Goal: Information Seeking & Learning: Find specific fact

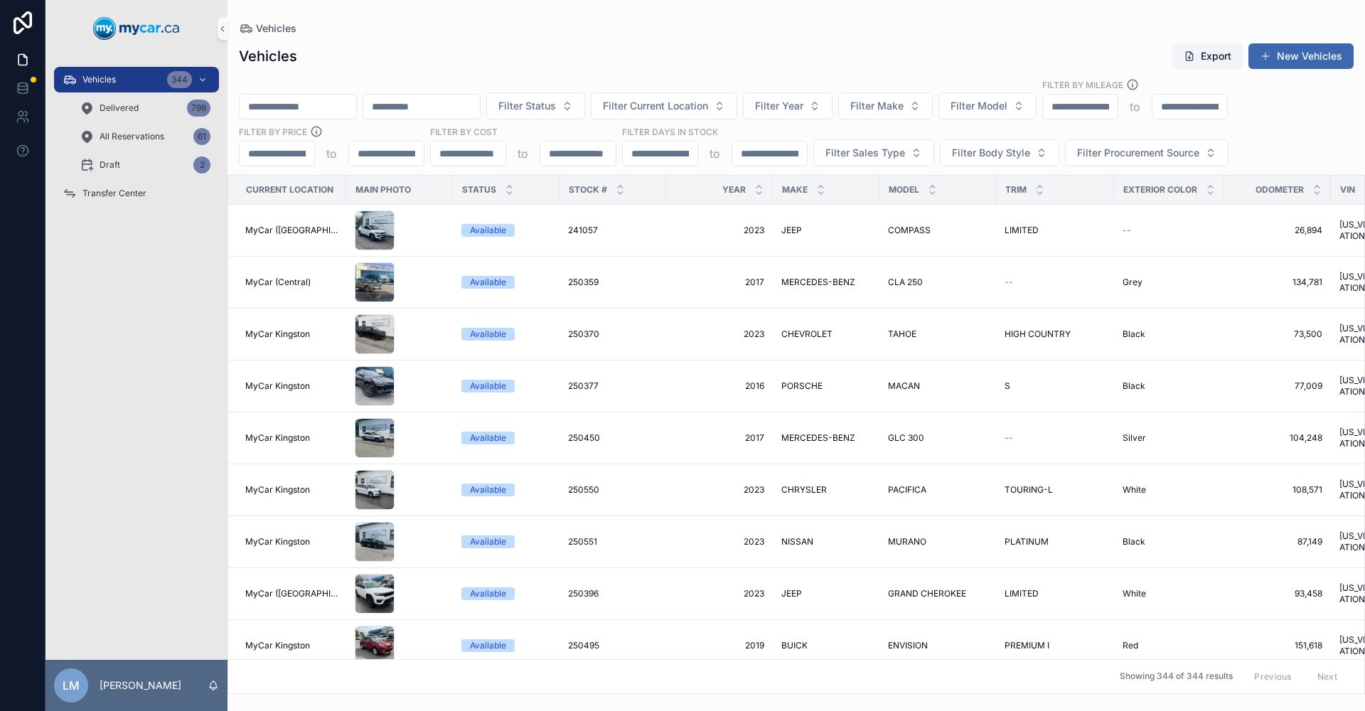
click at [327, 112] on input "scrollable content" at bounding box center [298, 107] width 117 height 20
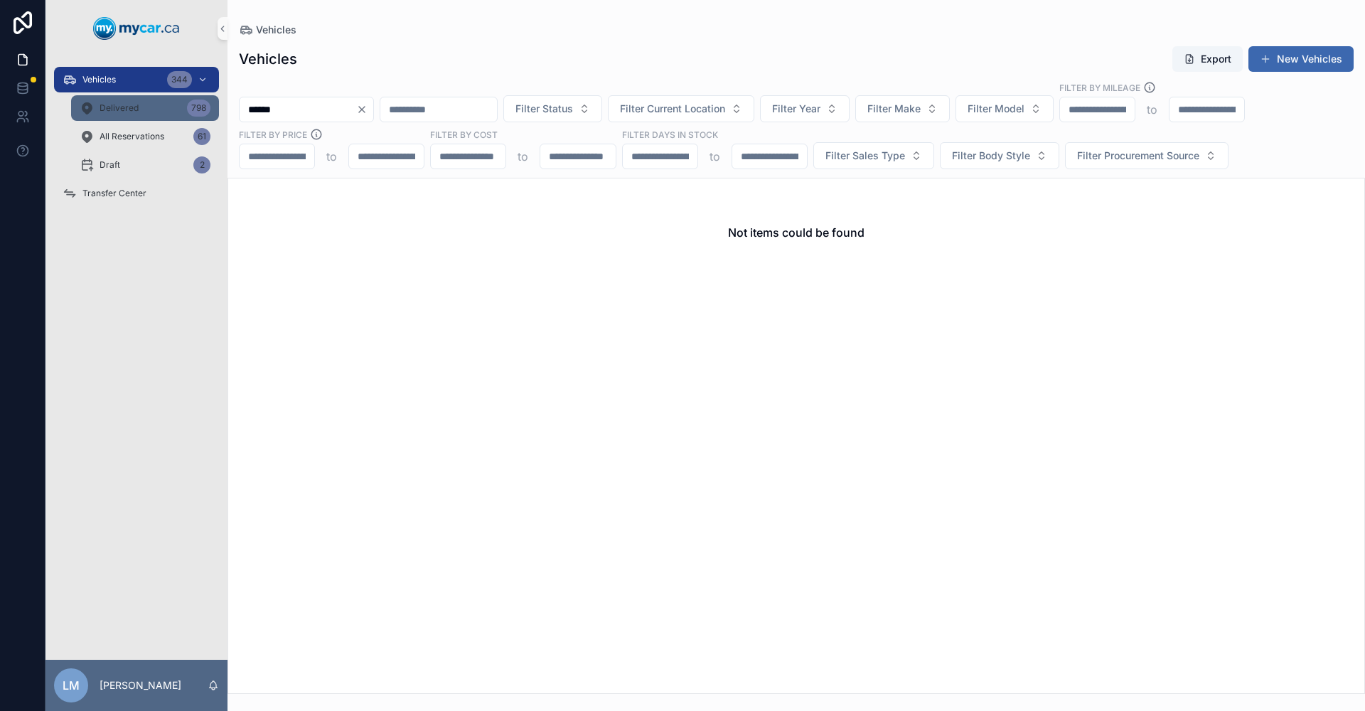
type input "******"
click at [140, 108] on div "Delivered 798" at bounding box center [145, 108] width 131 height 23
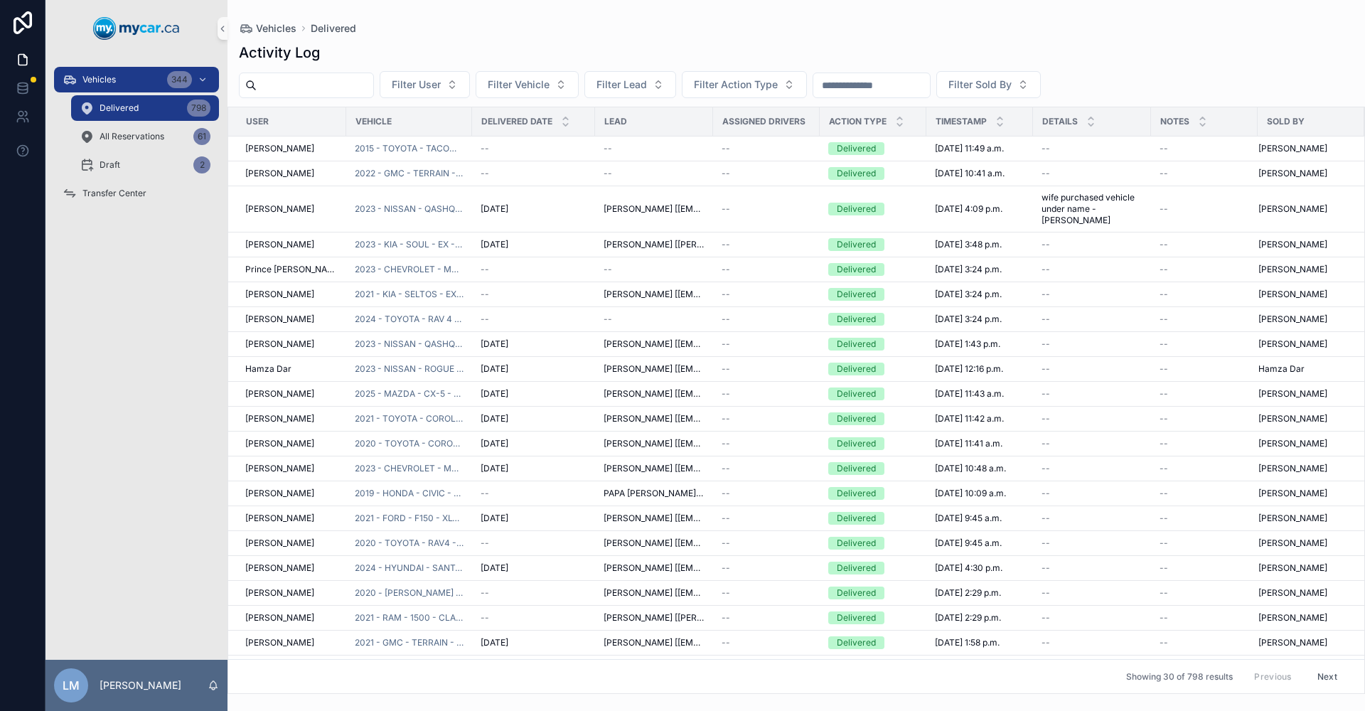
click at [735, 84] on input "scrollable content" at bounding box center [872, 85] width 117 height 20
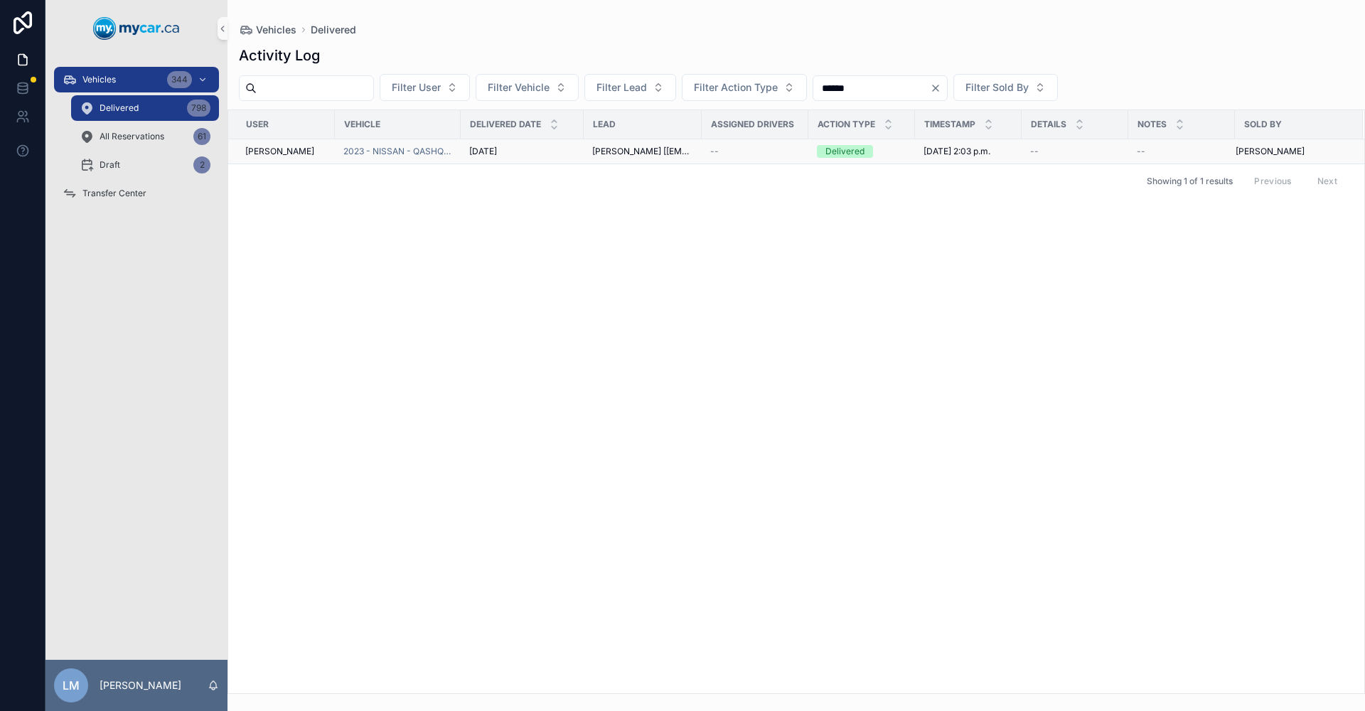
type input "******"
click at [735, 156] on span "2025-09-22 2:03 p.m." at bounding box center [957, 151] width 67 height 11
click at [443, 155] on span "2023 - NISSAN - QASHQAI - S - 251326" at bounding box center [397, 151] width 109 height 11
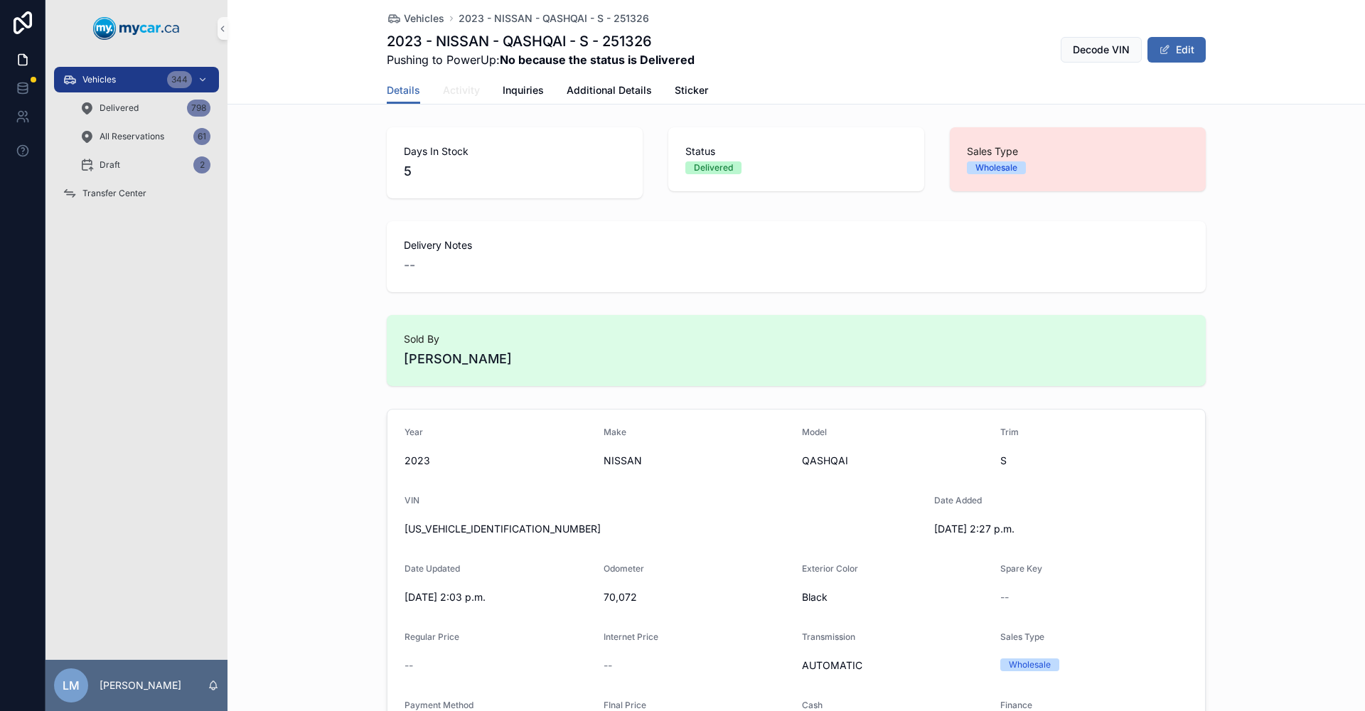
click at [450, 92] on span "Activity" at bounding box center [461, 90] width 37 height 14
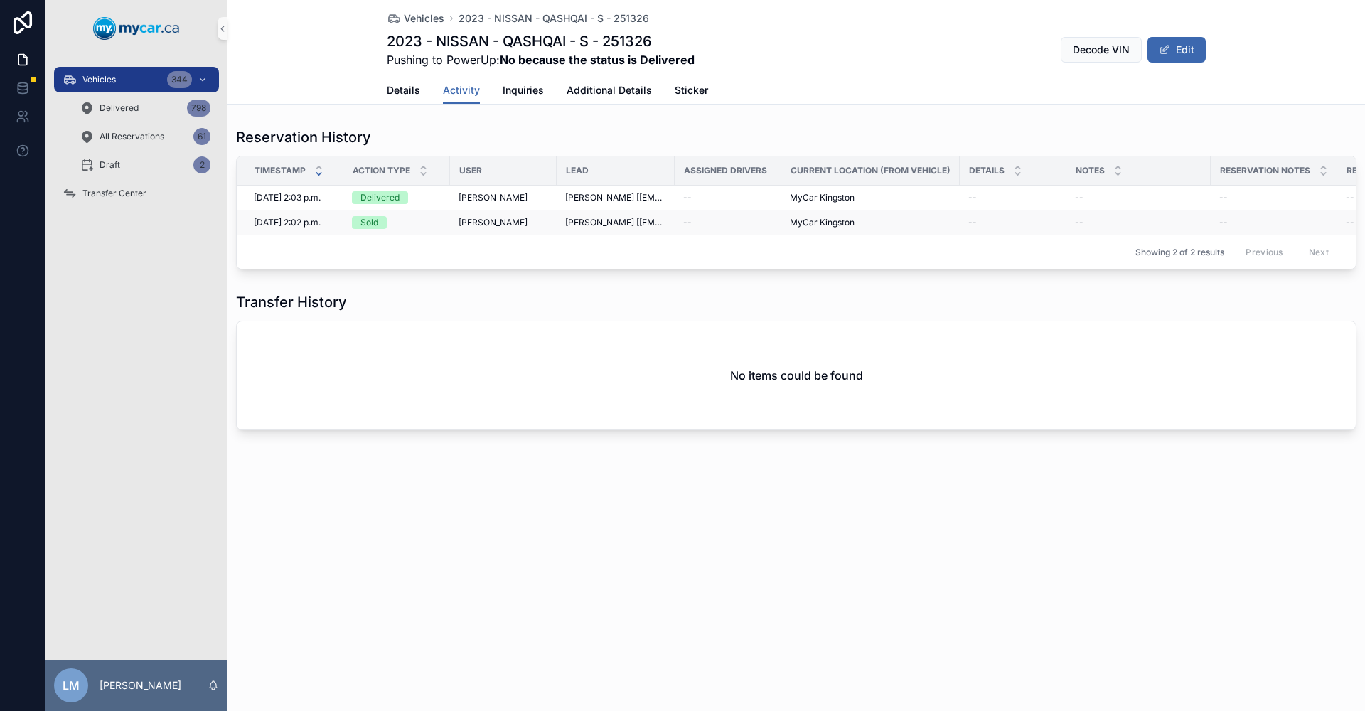
click at [735, 228] on span "MyCar Kingston" at bounding box center [822, 222] width 65 height 11
click at [735, 206] on td "MyCar Kingston" at bounding box center [871, 198] width 178 height 25
click at [589, 17] on span "2023 - NISSAN - QASHQAI - S - 251326" at bounding box center [554, 18] width 191 height 14
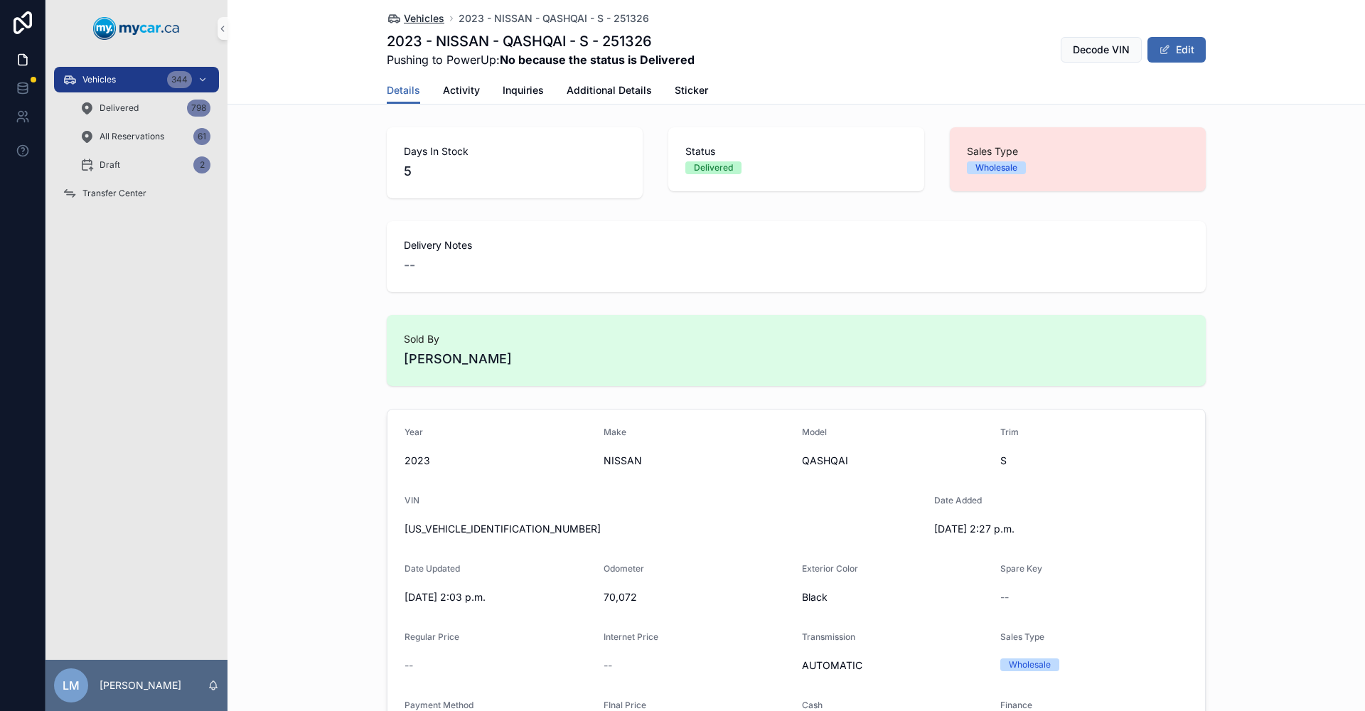
click at [411, 20] on span "Vehicles" at bounding box center [424, 18] width 41 height 14
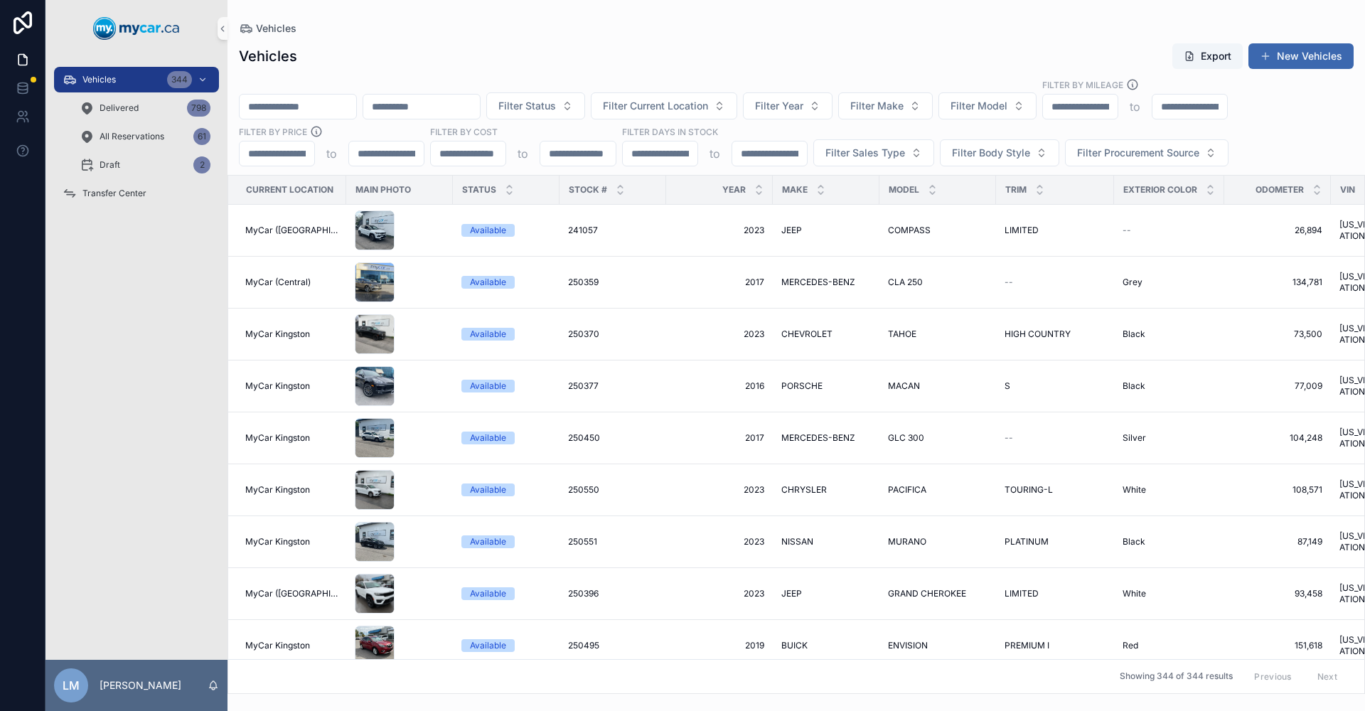
click at [356, 116] on input "scrollable content" at bounding box center [298, 107] width 117 height 20
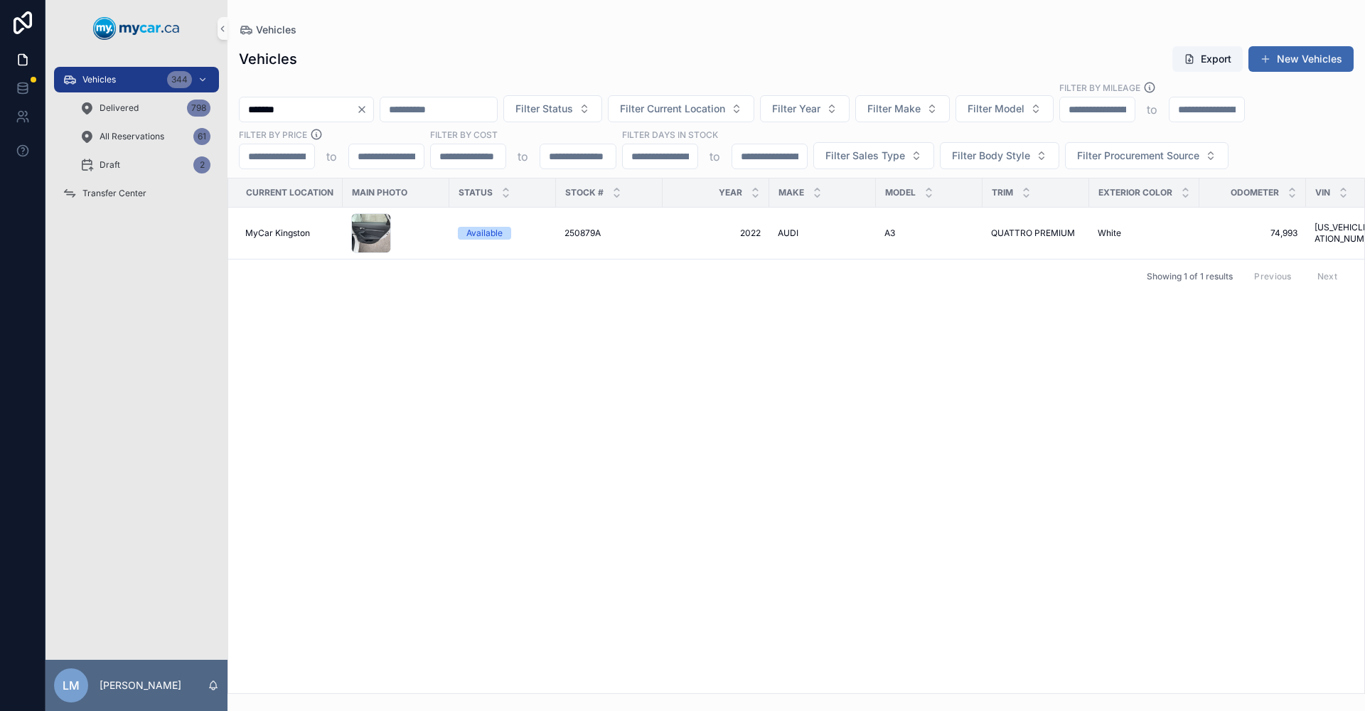
type input "*******"
click at [735, 234] on span "AUDI" at bounding box center [788, 233] width 21 height 11
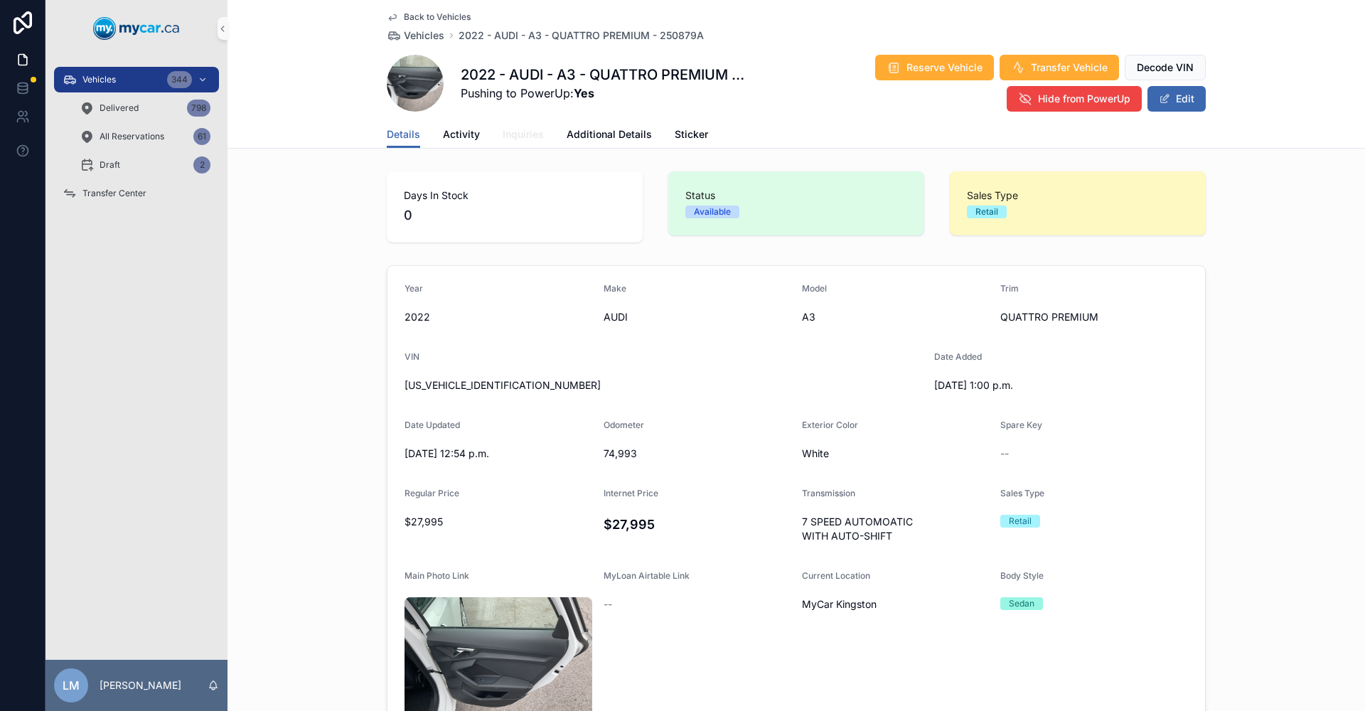
click at [526, 136] on span "Inquiries" at bounding box center [523, 134] width 41 height 14
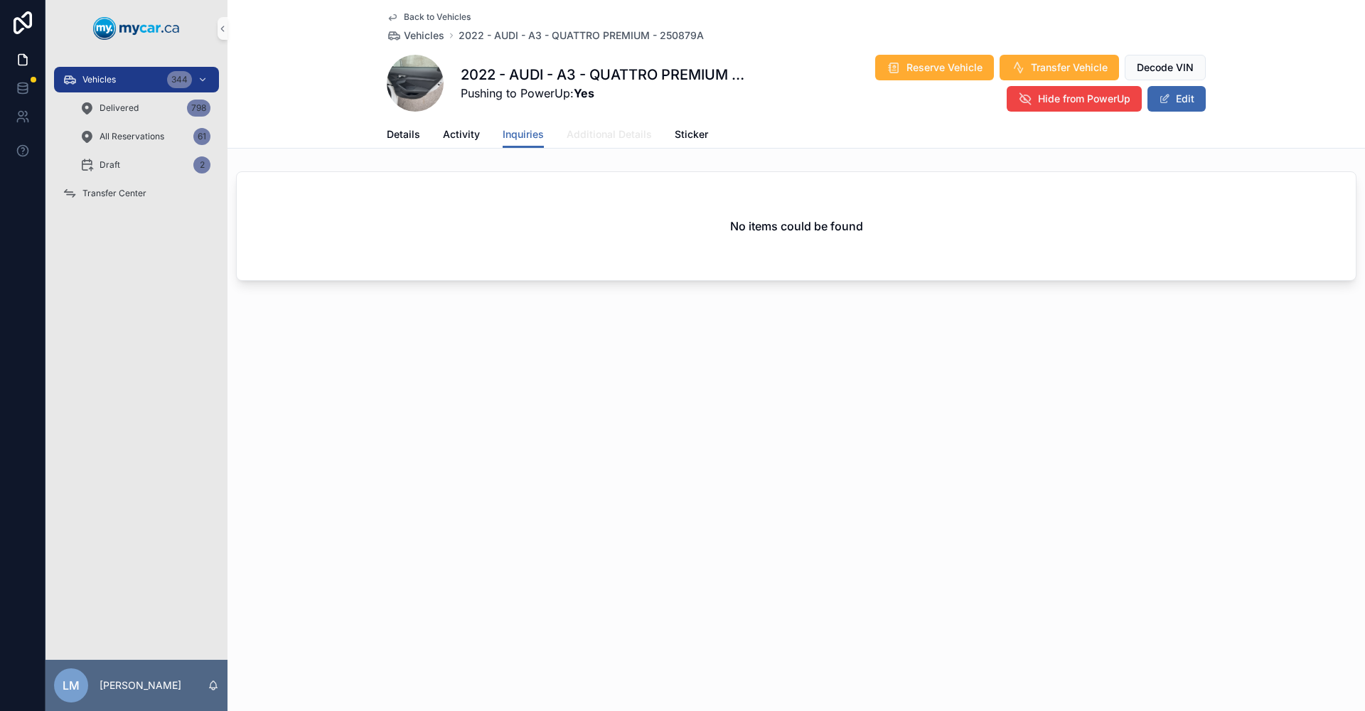
click at [625, 137] on span "Additional Details" at bounding box center [609, 134] width 85 height 14
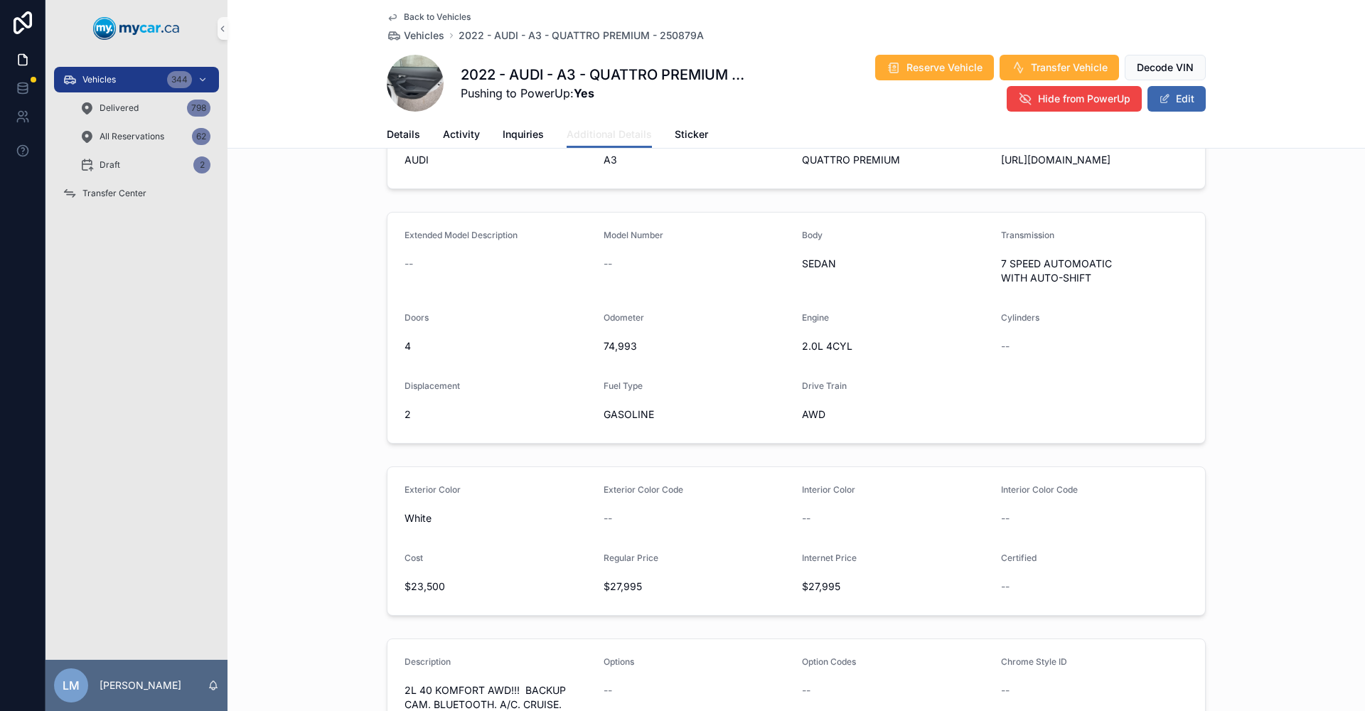
scroll to position [71, 0]
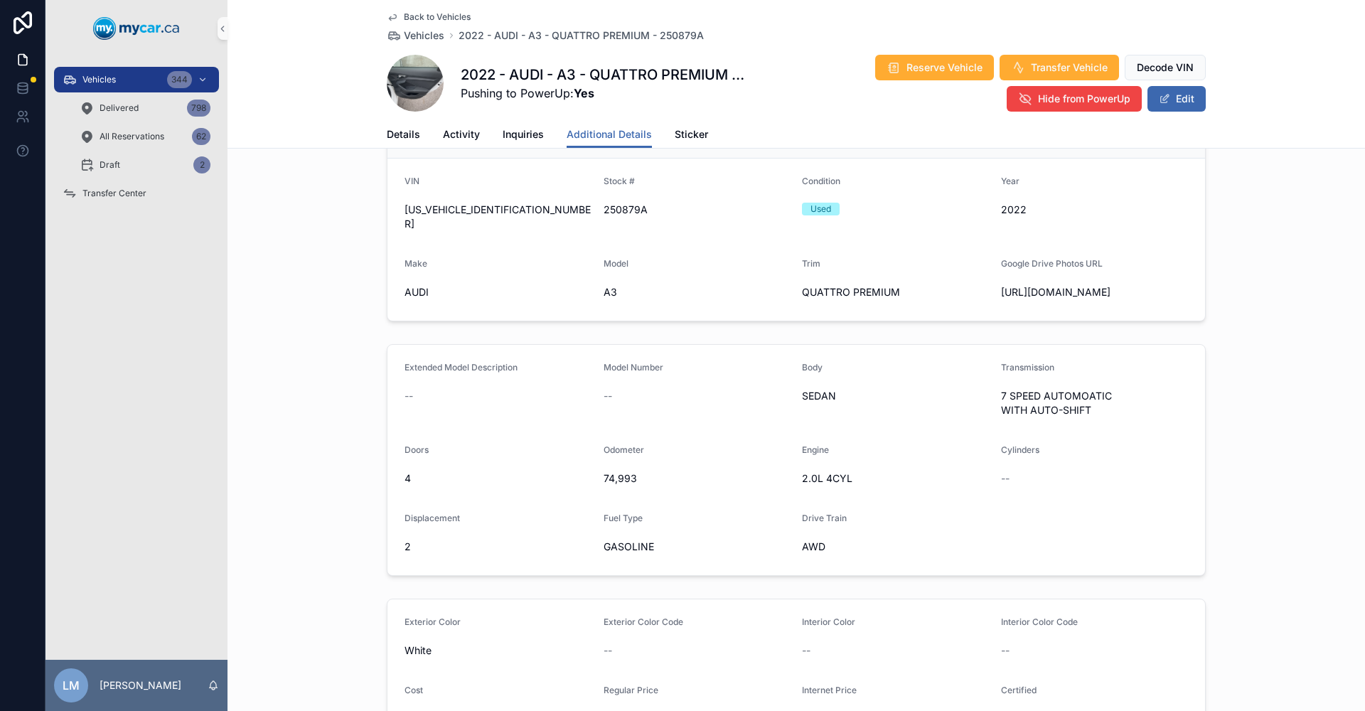
click at [422, 21] on span "Back to Vehicles" at bounding box center [437, 16] width 67 height 11
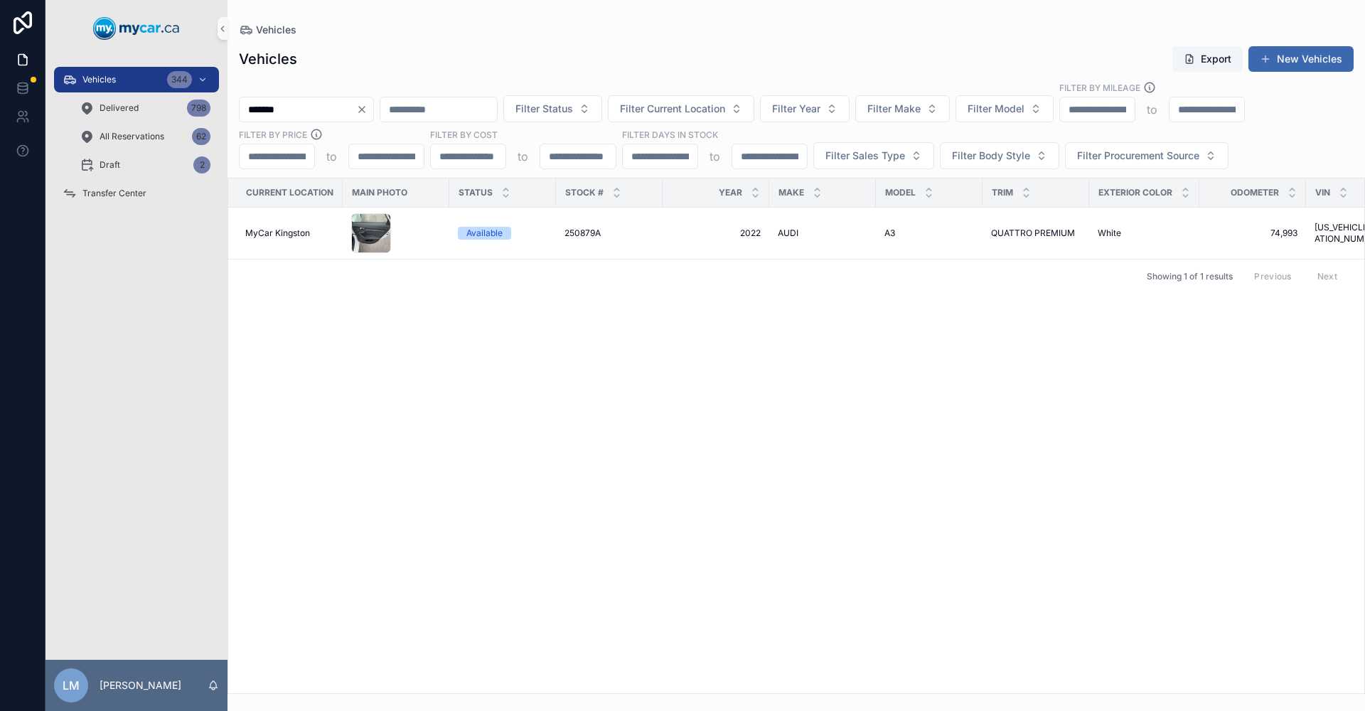
click at [368, 107] on icon "Clear" at bounding box center [361, 109] width 11 height 11
click at [324, 106] on input "scrollable content" at bounding box center [298, 110] width 117 height 20
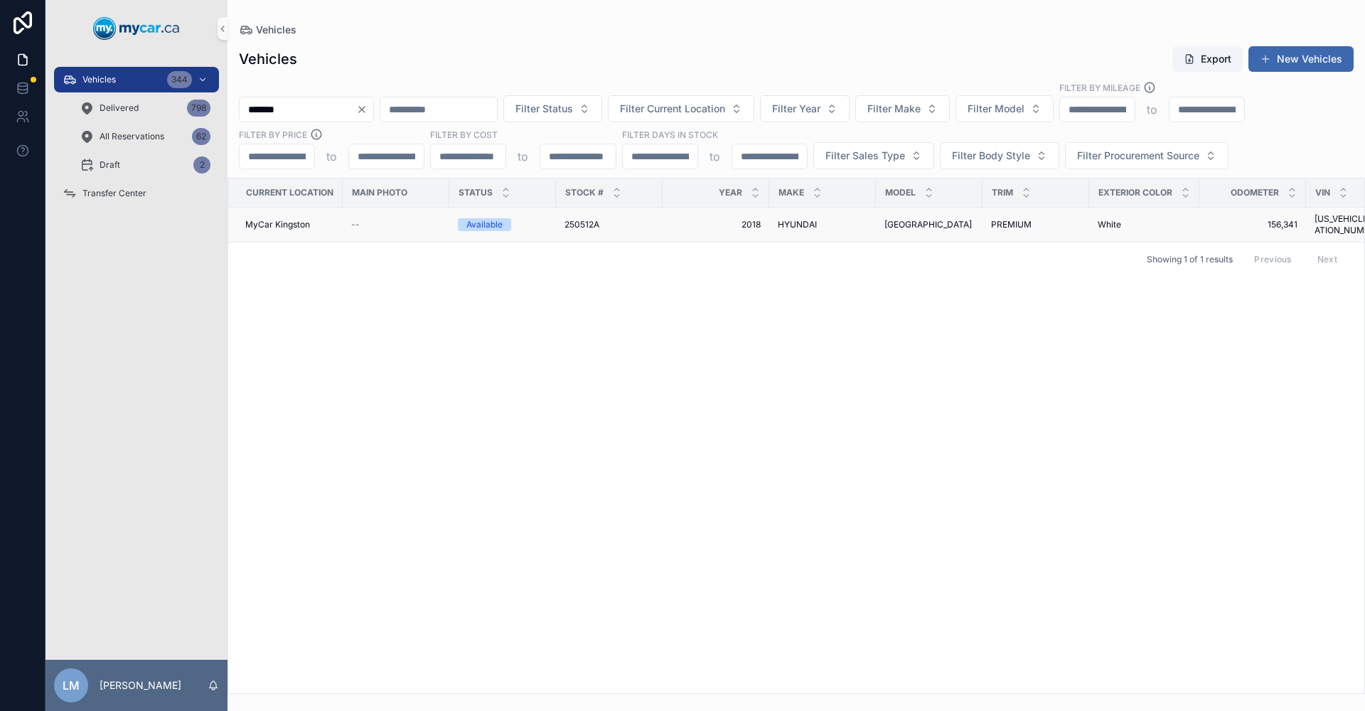
type input "*******"
click at [735, 223] on span "HYUNDAI" at bounding box center [797, 224] width 39 height 11
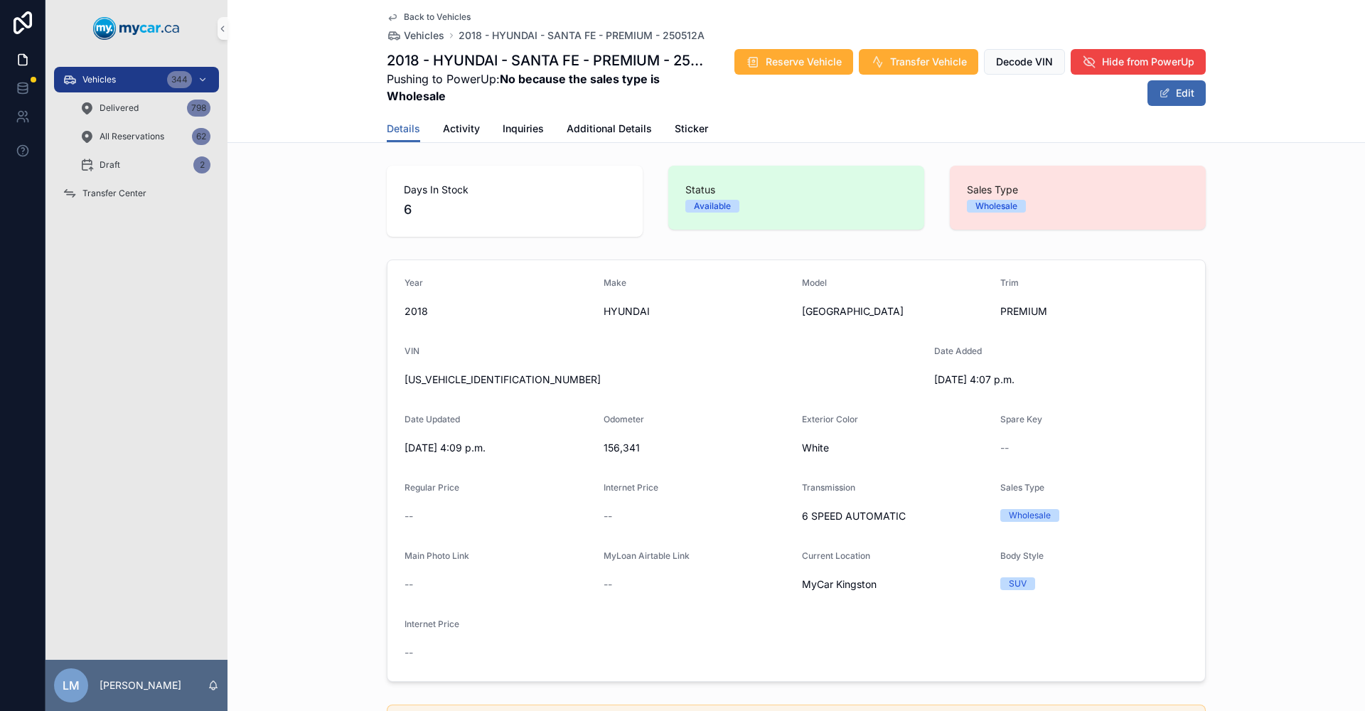
click at [497, 377] on span "5NMZUDLB3JH056158" at bounding box center [664, 380] width 518 height 14
click at [469, 378] on span "5NMZUDLB3JH056158" at bounding box center [664, 380] width 518 height 14
click at [457, 134] on span "Activity" at bounding box center [461, 129] width 37 height 14
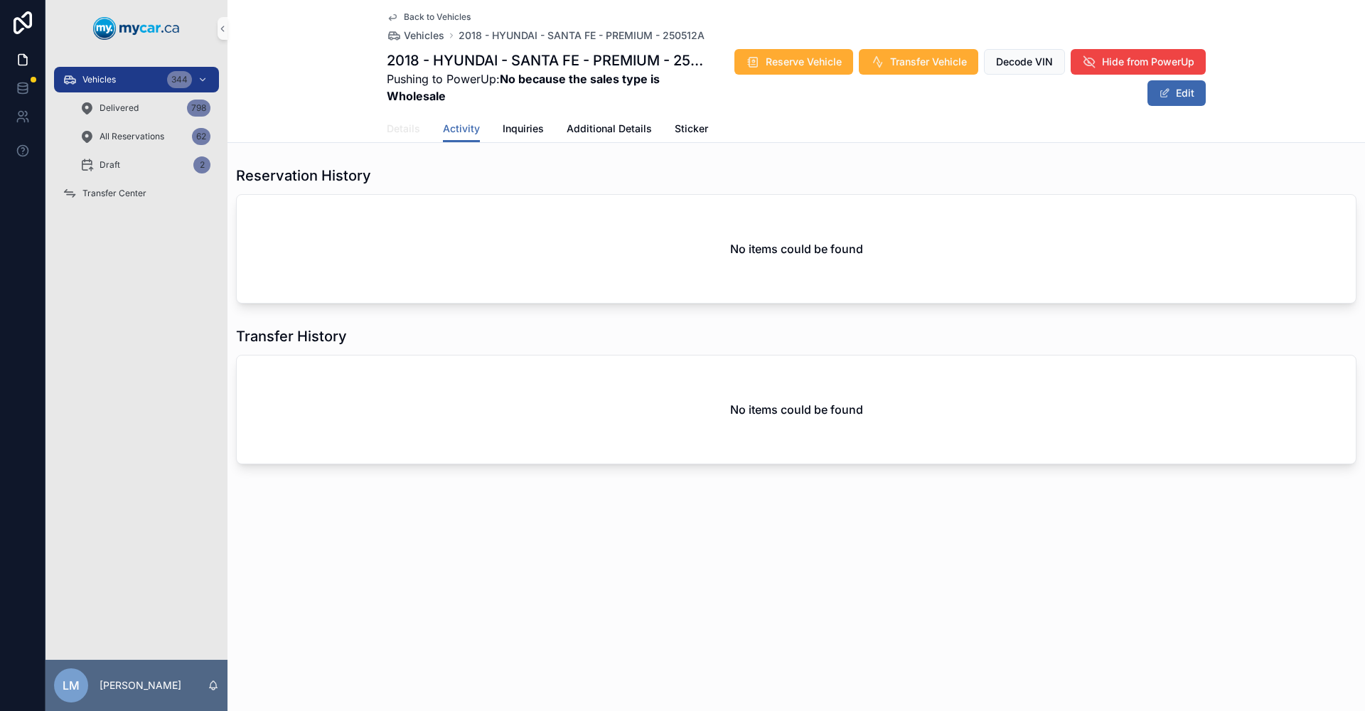
click at [404, 125] on span "Details" at bounding box center [403, 129] width 33 height 14
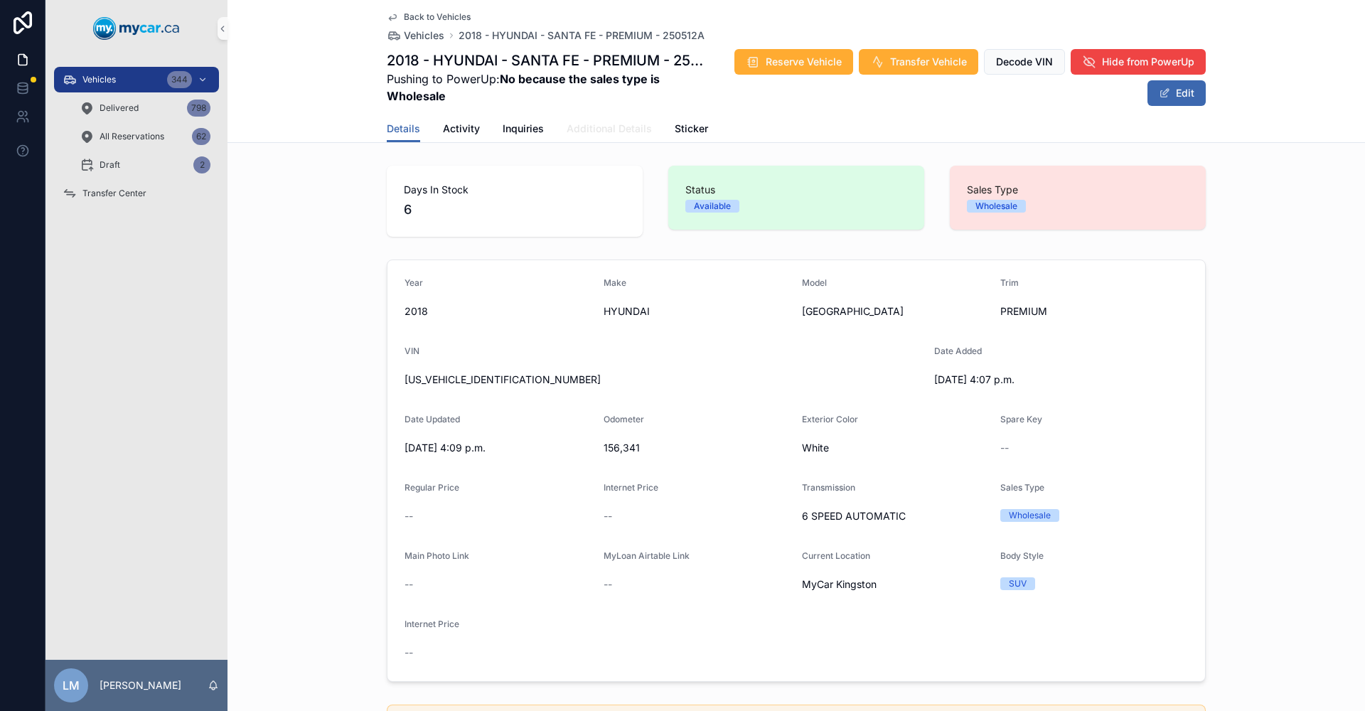
click at [600, 132] on span "Additional Details" at bounding box center [609, 129] width 85 height 14
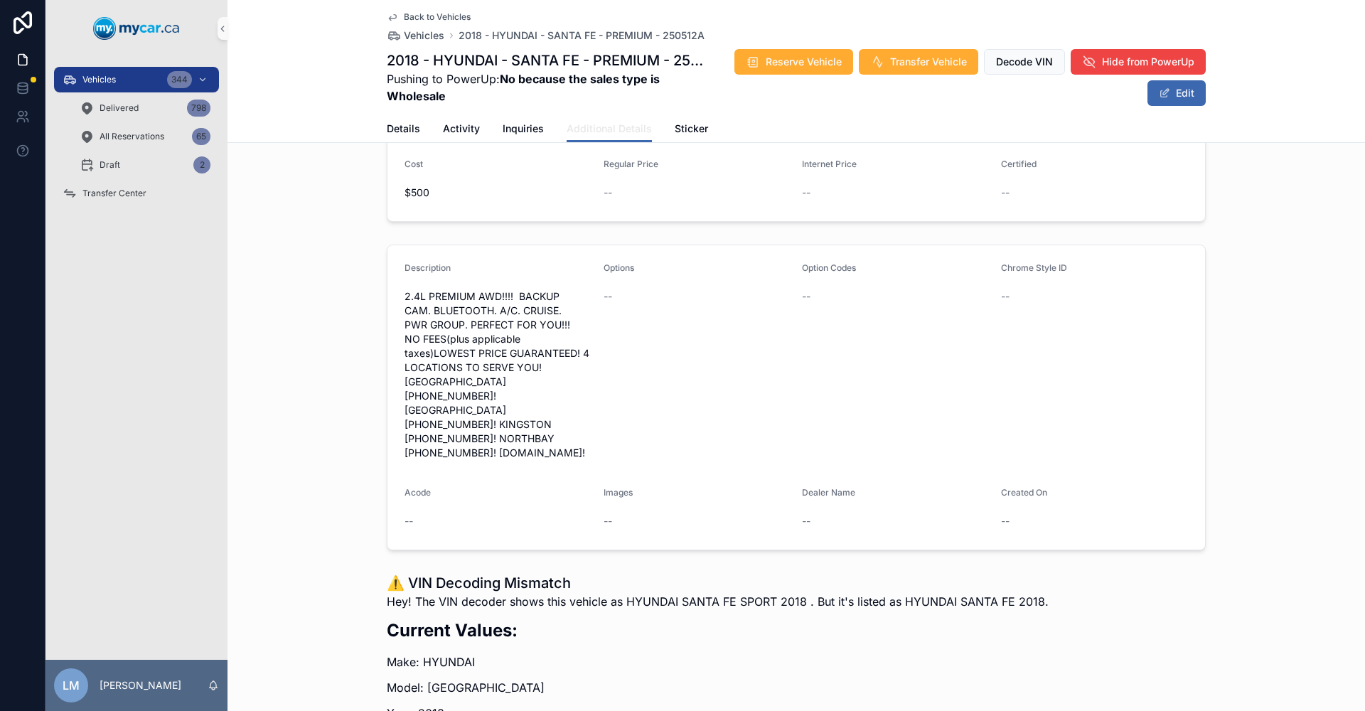
scroll to position [622, 0]
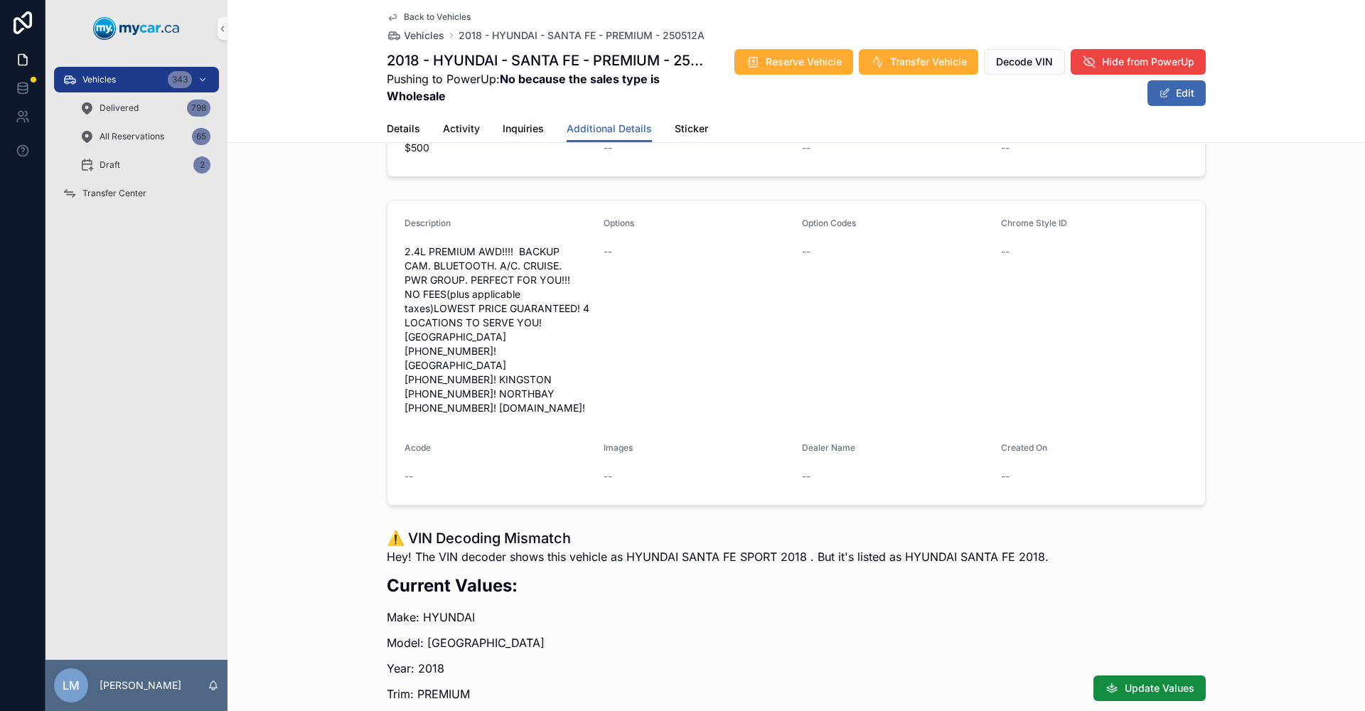
click at [404, 11] on span "Back to Vehicles" at bounding box center [437, 16] width 67 height 11
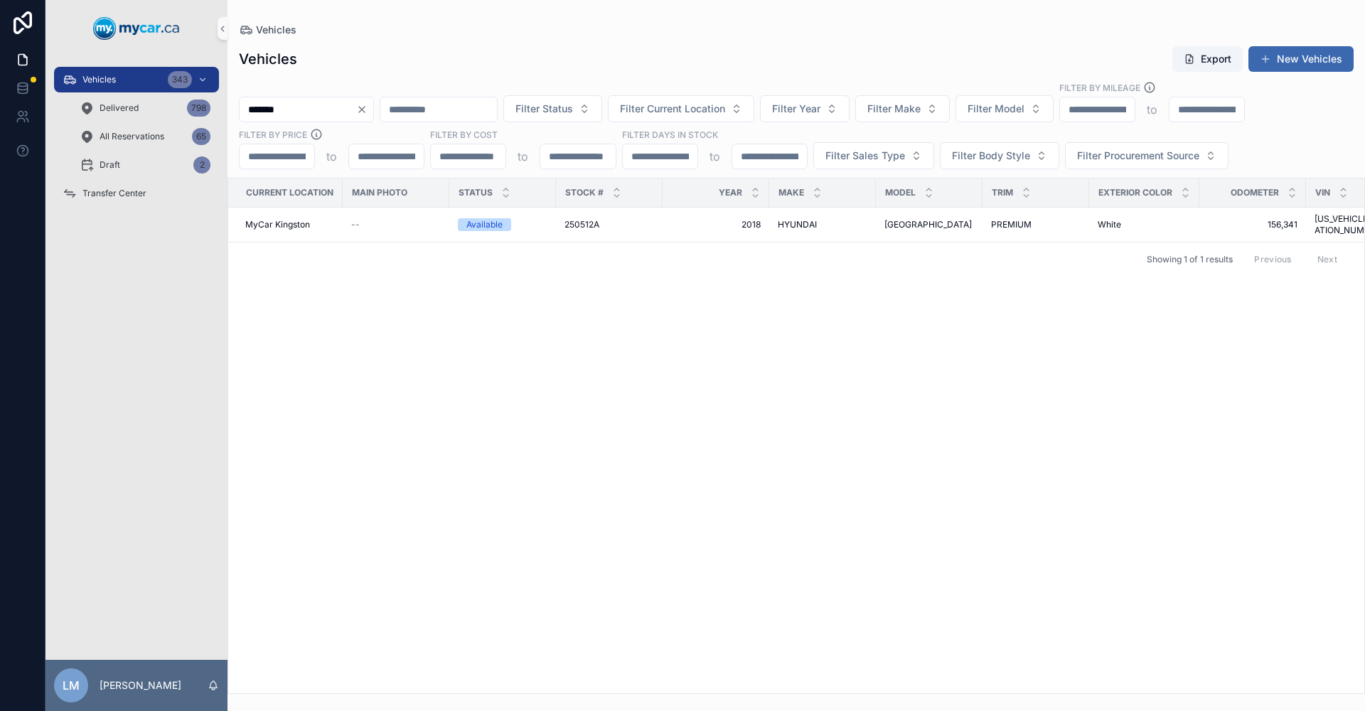
click at [368, 111] on icon "Clear" at bounding box center [361, 109] width 11 height 11
click at [310, 111] on input "scrollable content" at bounding box center [298, 110] width 117 height 20
type input "******"
click at [270, 223] on span "MyCar Kingston" at bounding box center [277, 224] width 65 height 11
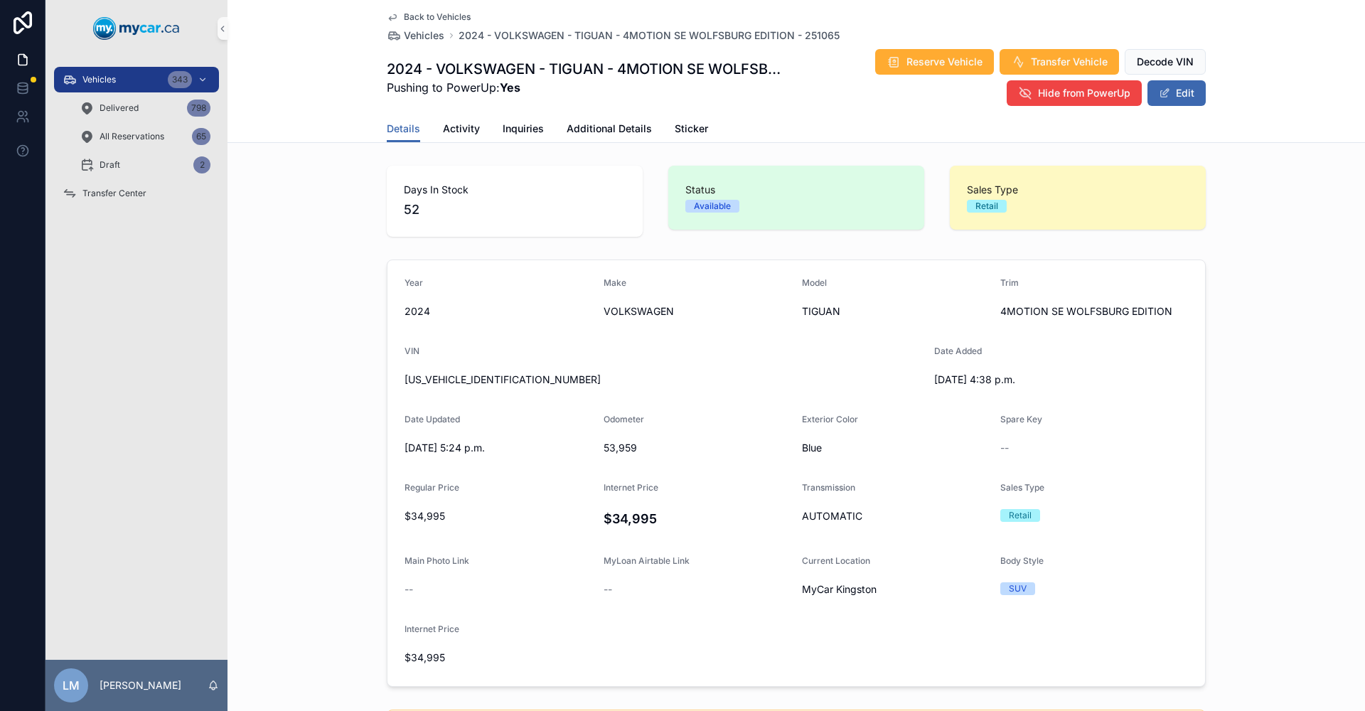
click at [460, 378] on span "3VV2B7AX5RM123909" at bounding box center [664, 380] width 518 height 14
copy span "3VV2B7AX5RM123909"
click at [432, 10] on div "Back to Vehicles Vehicles 2024 - VOLKSWAGEN - TIGUAN - 4MOTION SE WOLFSBURG EDI…" at bounding box center [796, 57] width 819 height 115
click at [427, 14] on span "Back to Vehicles" at bounding box center [437, 16] width 67 height 11
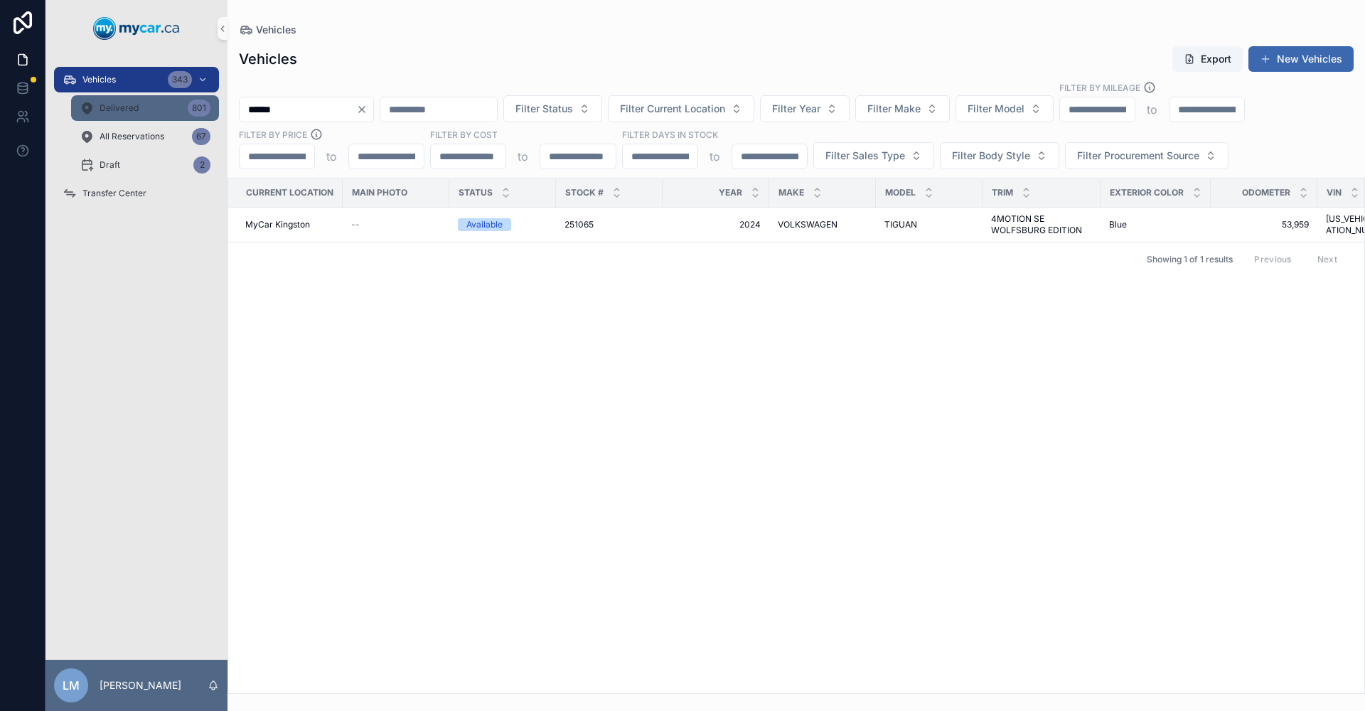
click at [112, 110] on span "Delivered" at bounding box center [119, 107] width 39 height 11
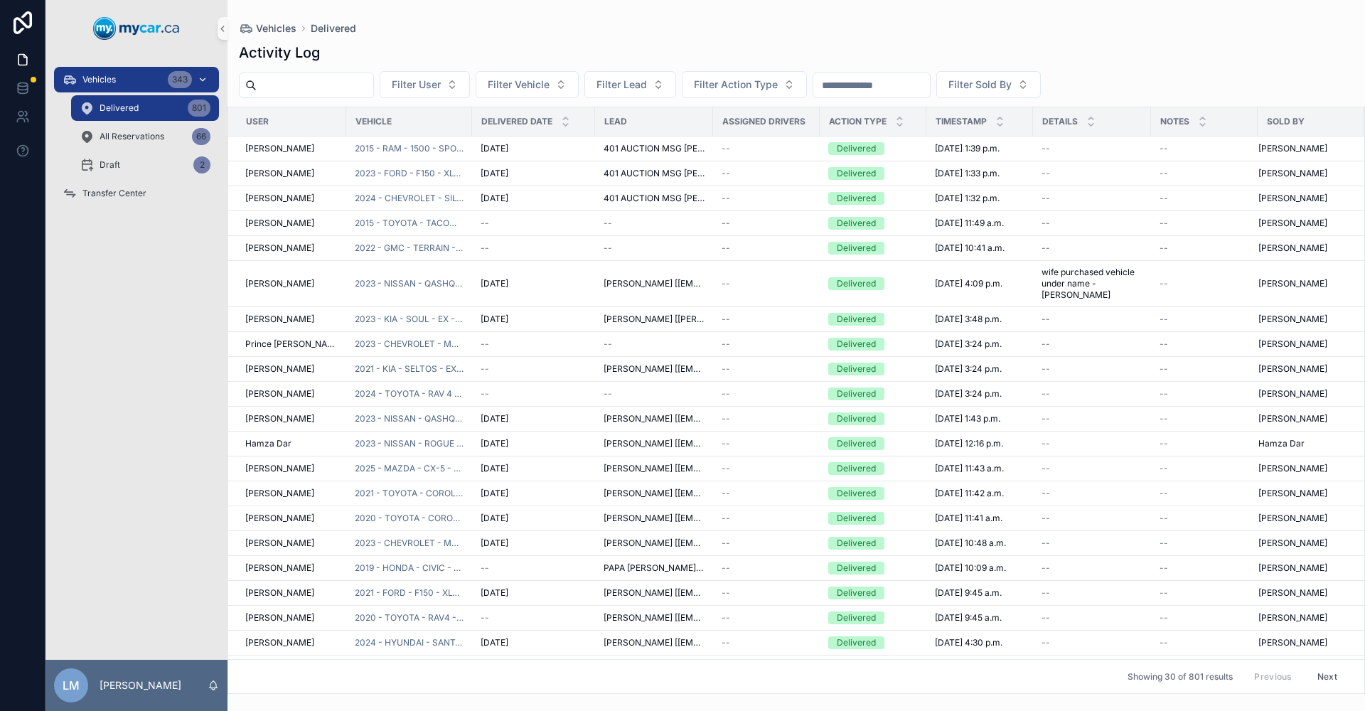
click at [137, 78] on div "Vehicles 343" at bounding box center [137, 79] width 148 height 23
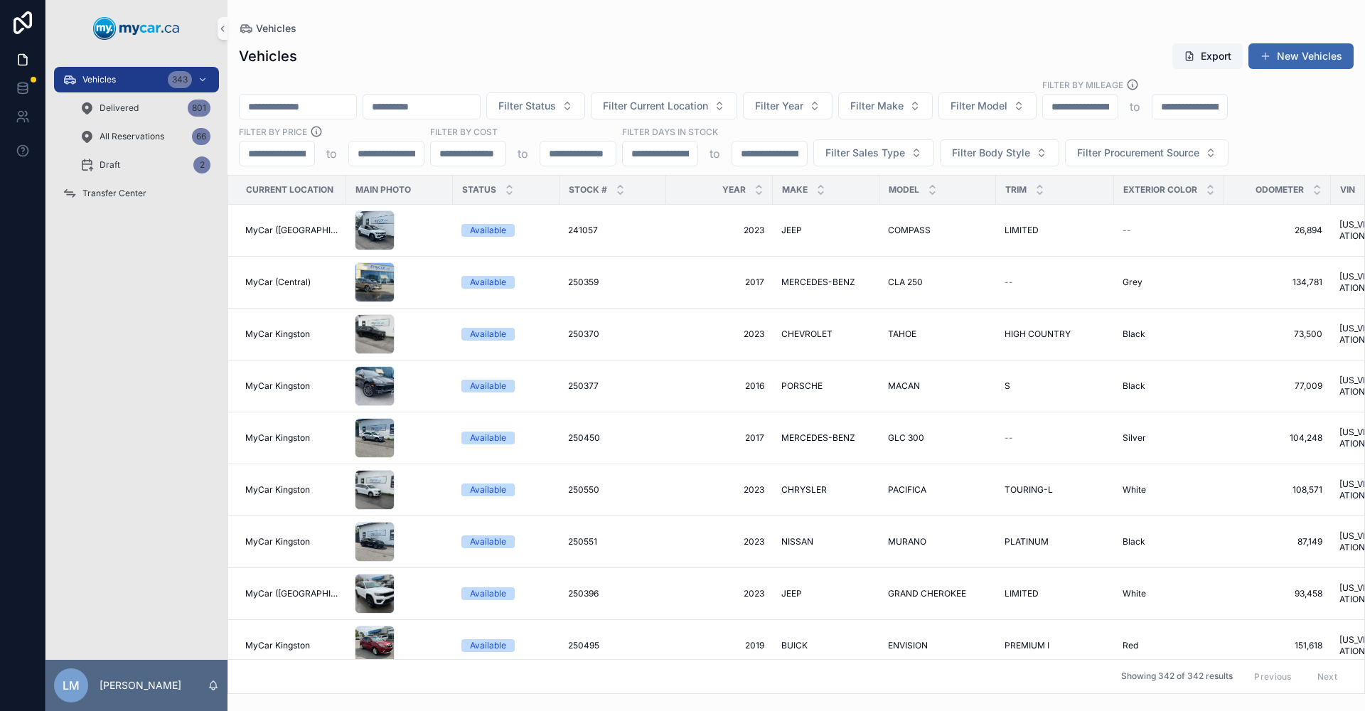
click at [320, 108] on input "scrollable content" at bounding box center [298, 107] width 117 height 20
click at [132, 194] on span "Transfer Center" at bounding box center [114, 193] width 64 height 11
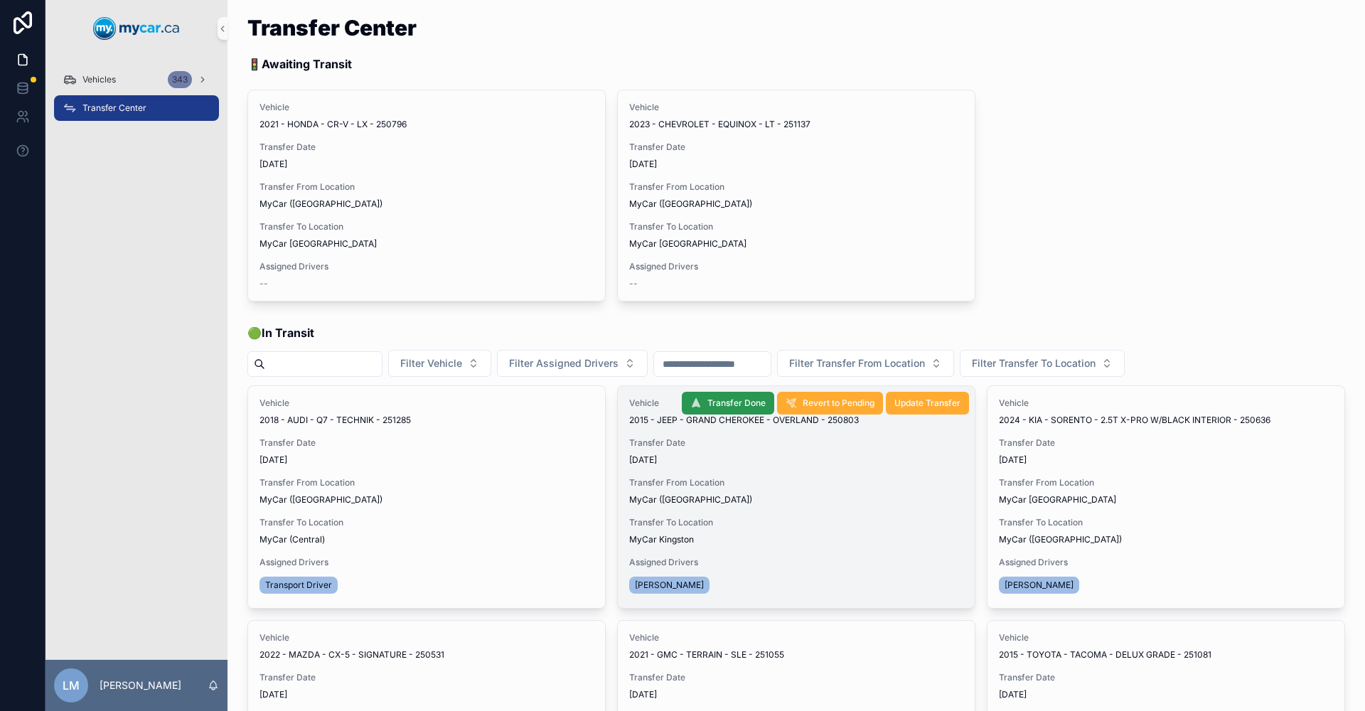
click at [723, 405] on span "Transfer Done" at bounding box center [737, 403] width 58 height 11
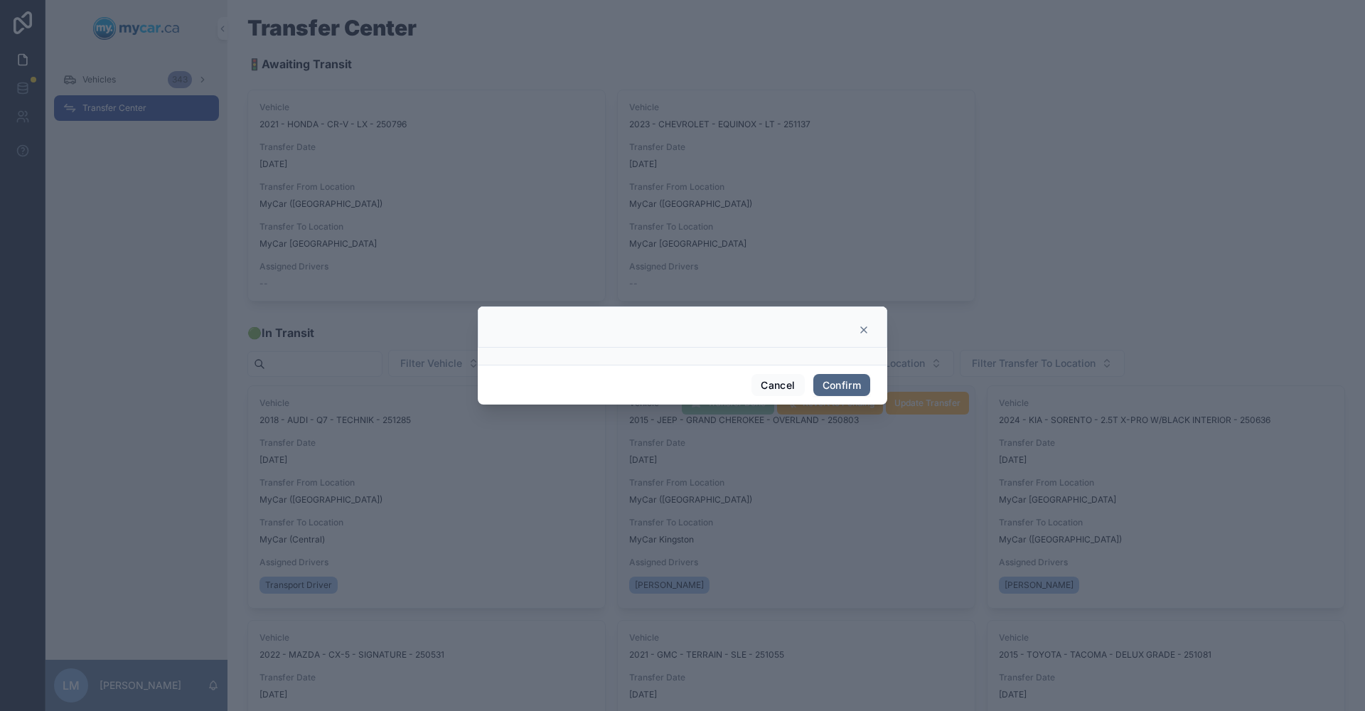
click at [735, 384] on button "Confirm" at bounding box center [842, 385] width 57 height 23
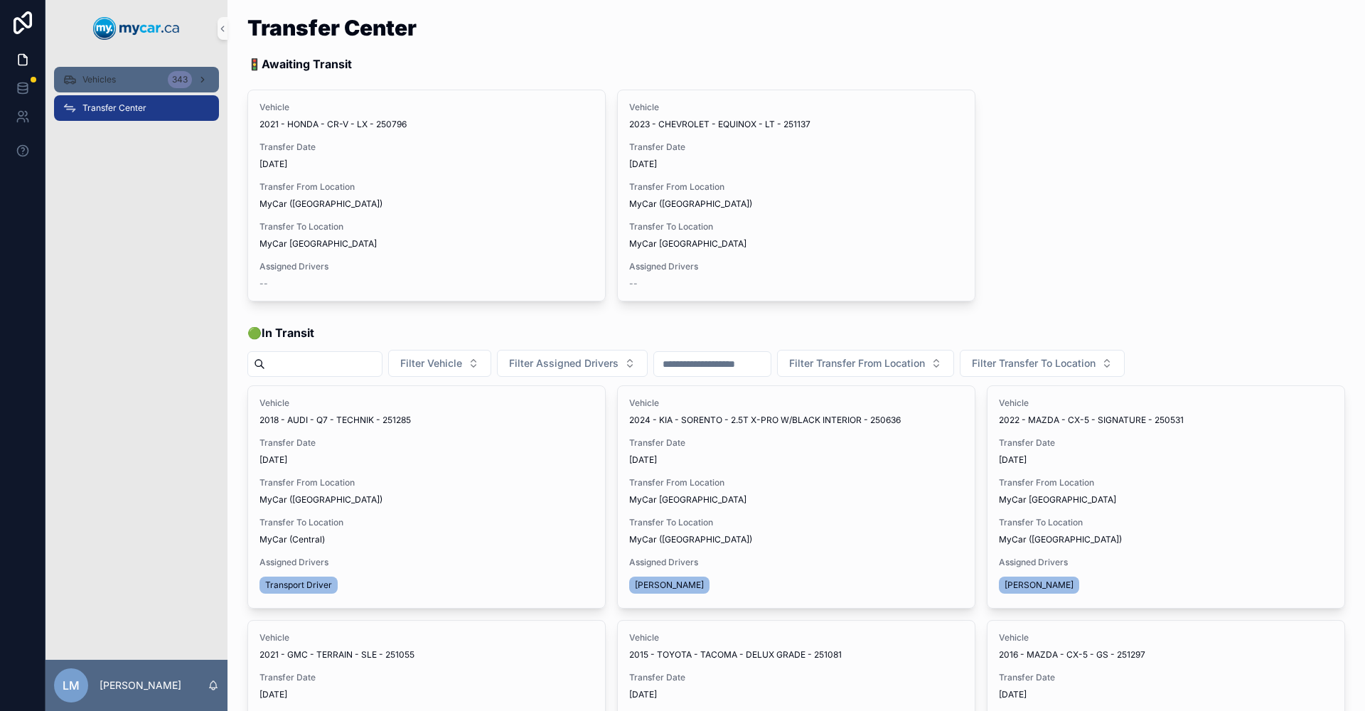
click at [107, 81] on span "Vehicles" at bounding box center [98, 79] width 33 height 11
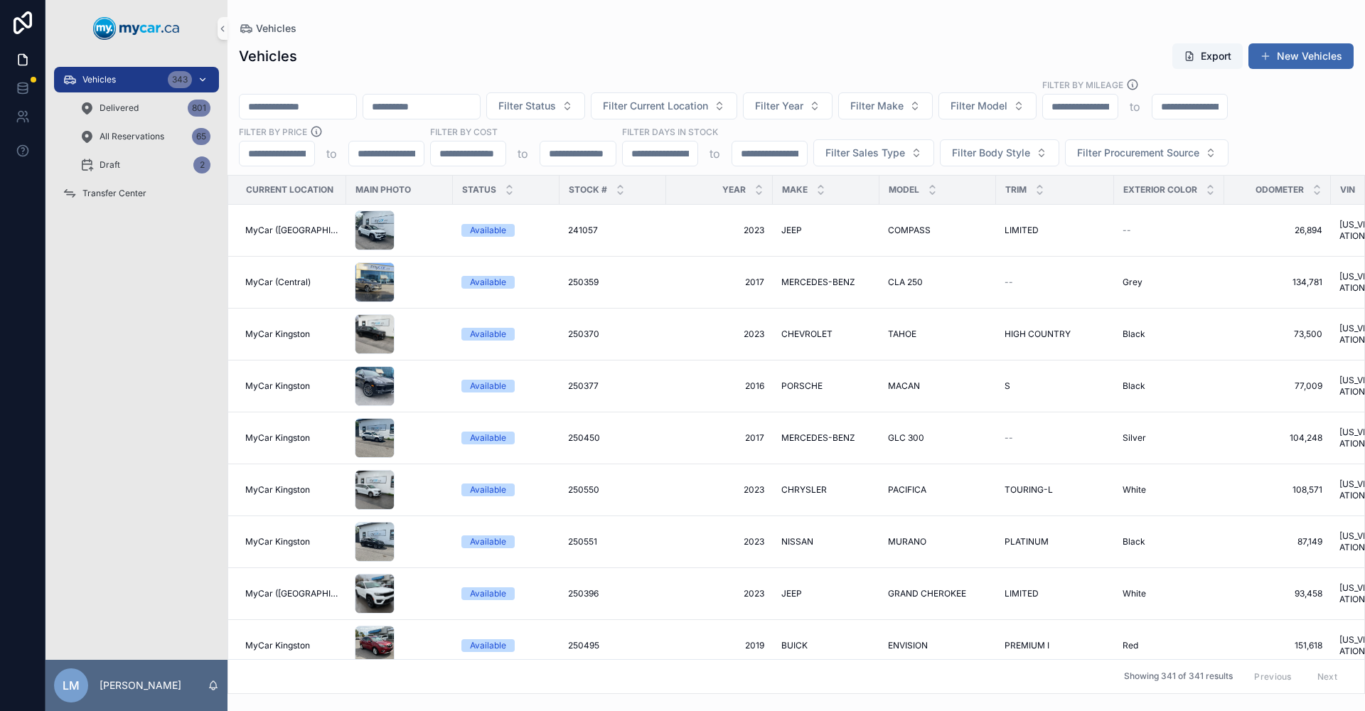
click at [184, 75] on div "343" at bounding box center [180, 79] width 24 height 17
click at [336, 110] on input "scrollable content" at bounding box center [298, 107] width 117 height 20
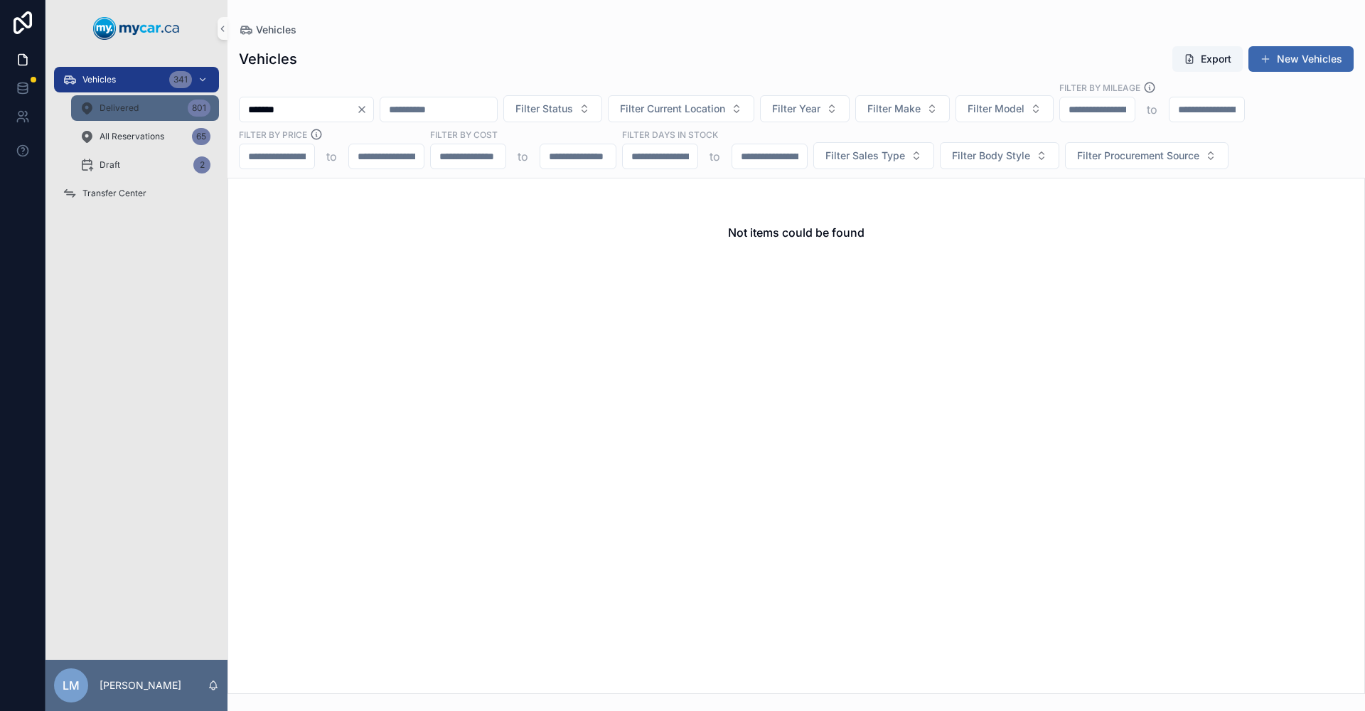
type input "*******"
click at [128, 101] on div "Delivered 801" at bounding box center [145, 108] width 131 height 23
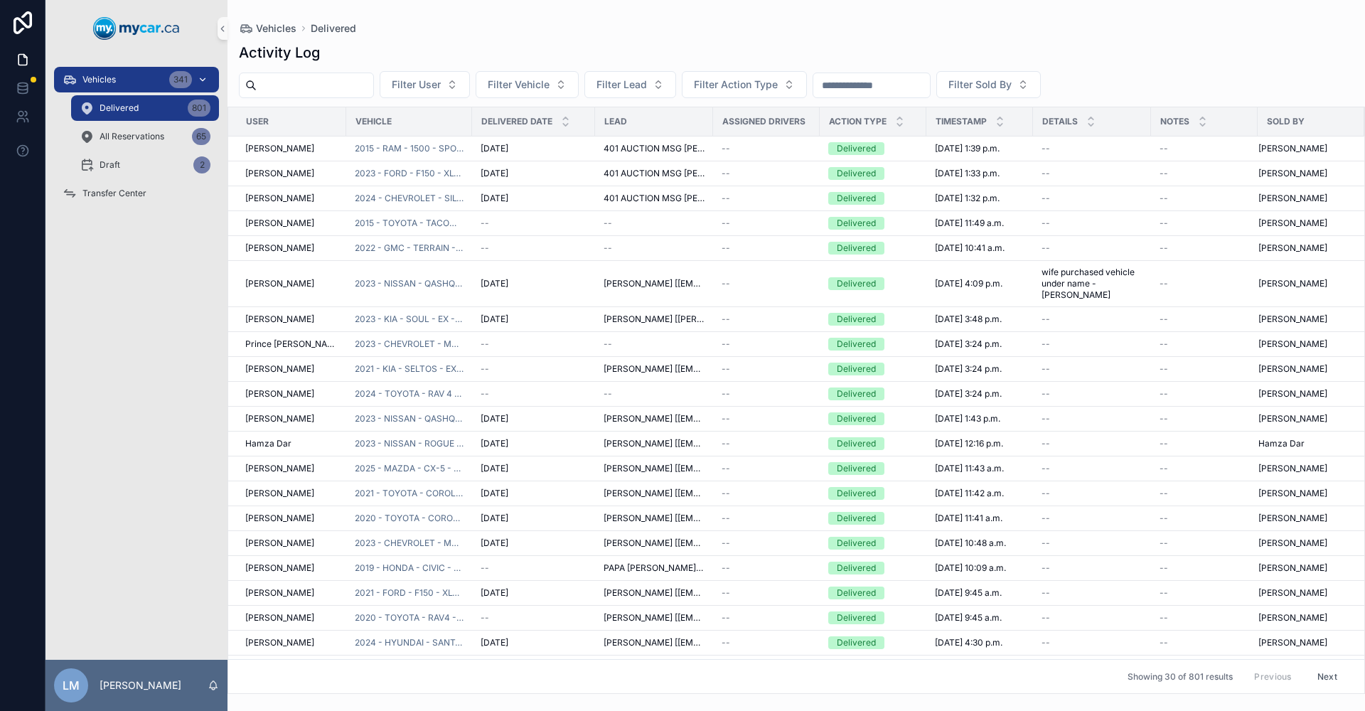
click at [129, 78] on div "Vehicles 341" at bounding box center [137, 79] width 148 height 23
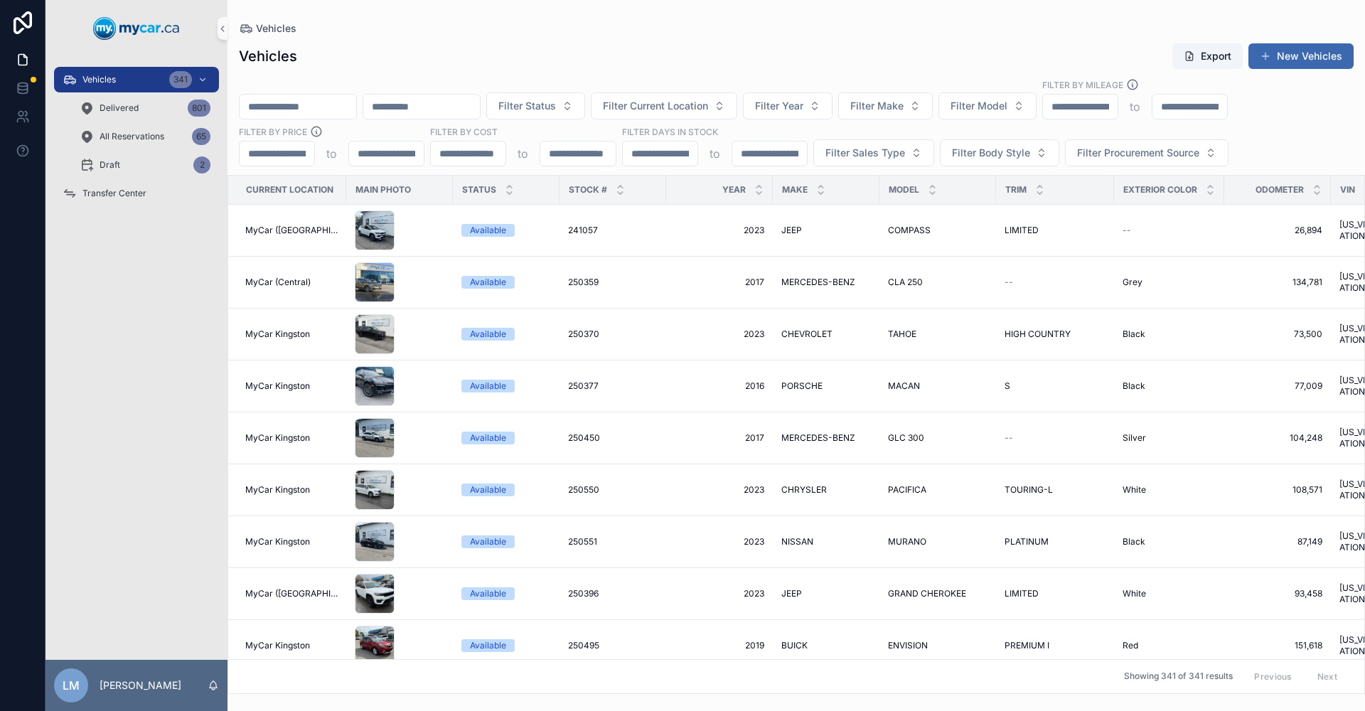
click at [339, 102] on input "scrollable content" at bounding box center [298, 107] width 117 height 20
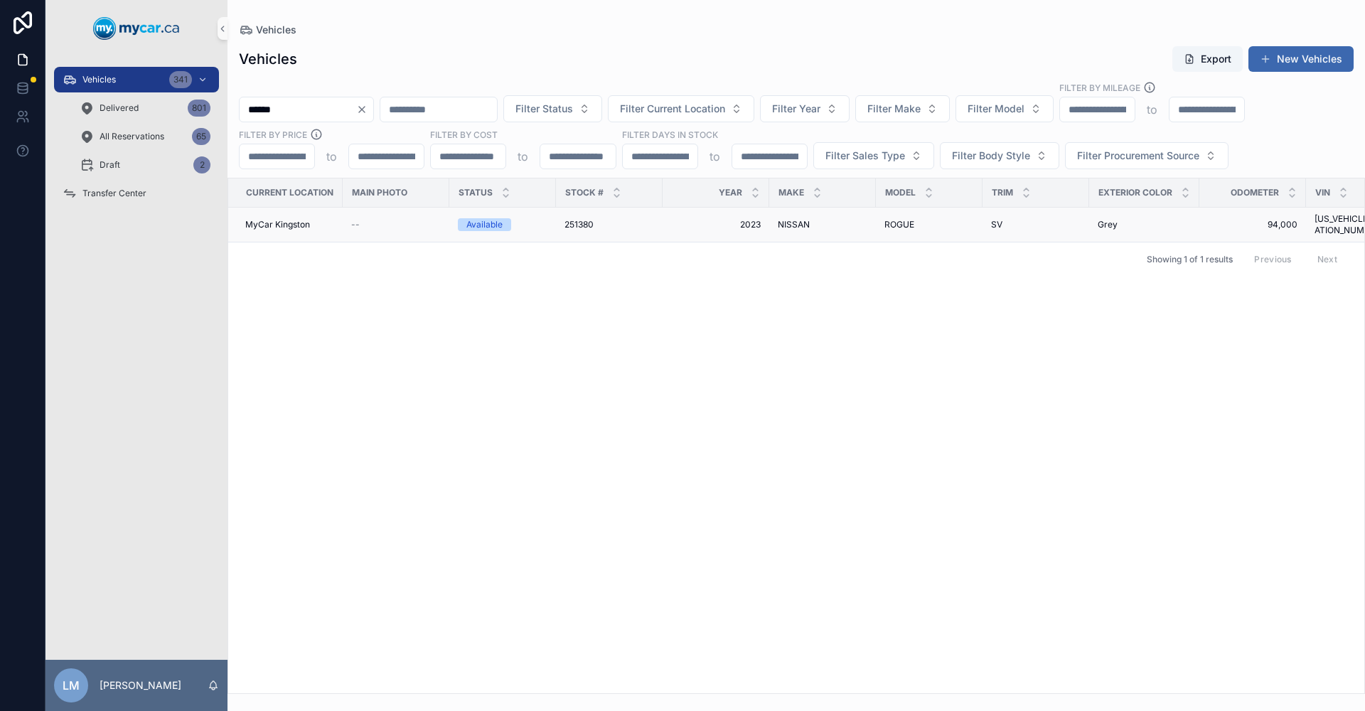
type input "******"
click at [591, 219] on span "251380" at bounding box center [579, 224] width 29 height 11
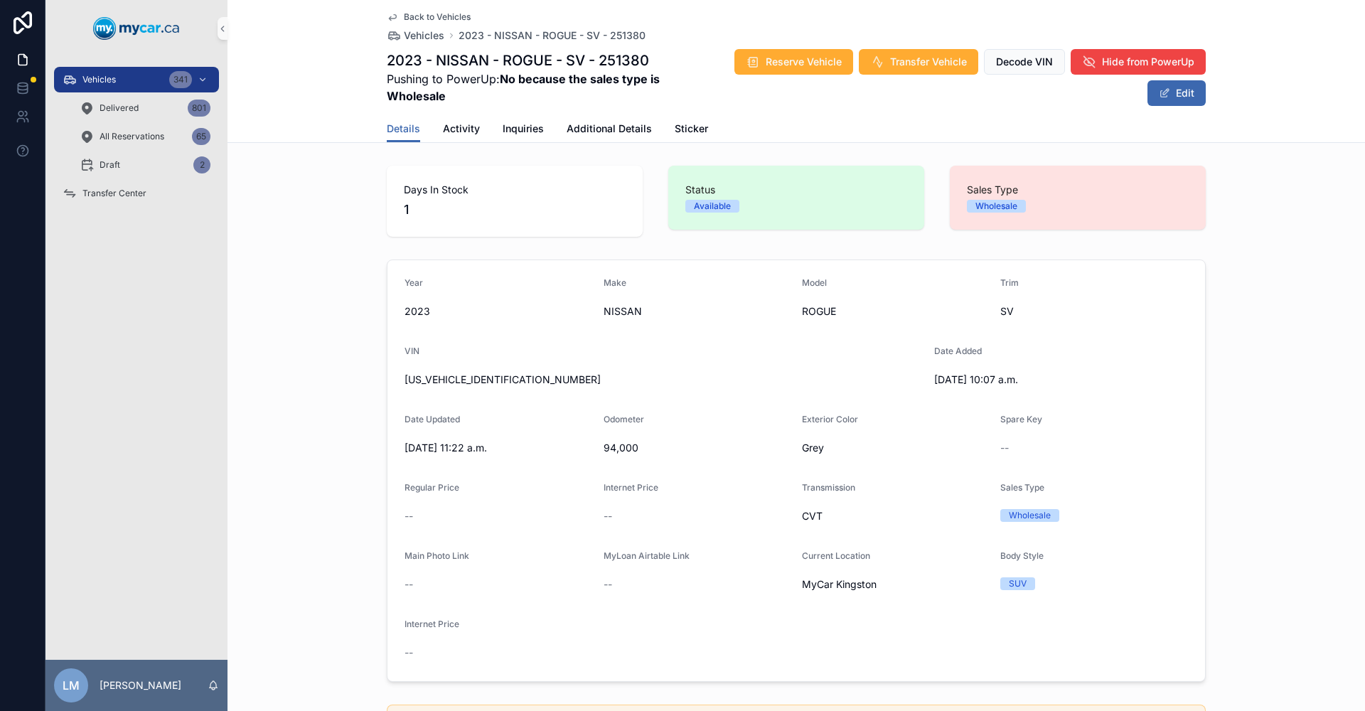
click at [500, 381] on span "[US_VEHICLE_IDENTIFICATION_NUMBER]" at bounding box center [664, 380] width 518 height 14
click at [629, 443] on span "94,000" at bounding box center [698, 448] width 188 height 14
click at [622, 449] on span "94,000" at bounding box center [698, 448] width 188 height 14
copy span "94,000"
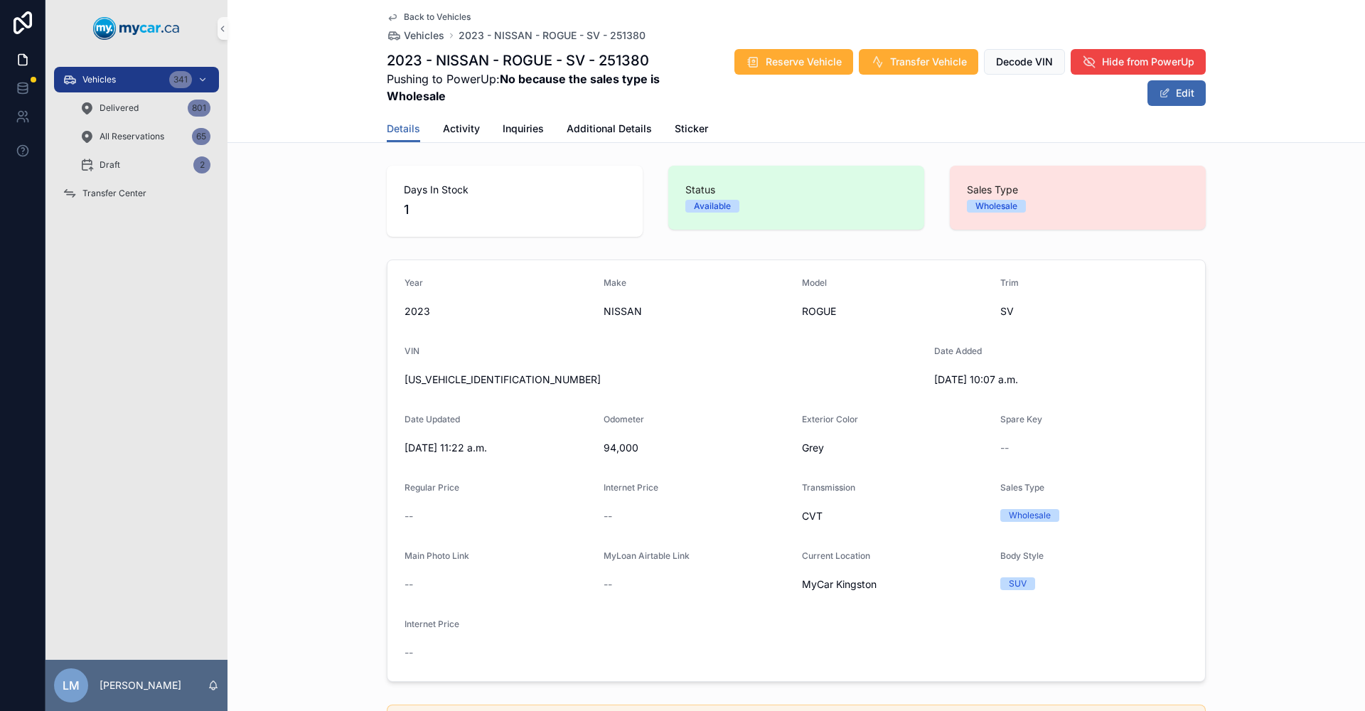
click at [629, 445] on span "94,000" at bounding box center [698, 448] width 188 height 14
copy span "94,000"
